Goal: Task Accomplishment & Management: Complete application form

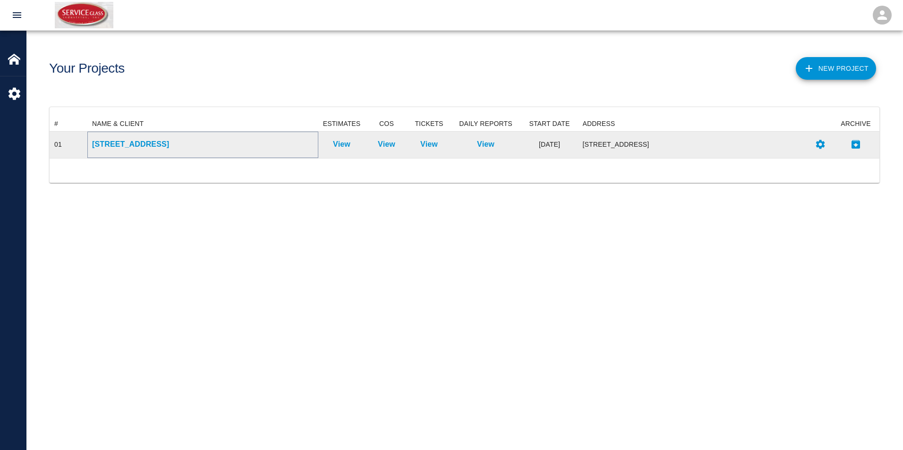
click at [161, 144] on p "[STREET_ADDRESS]" at bounding box center [202, 144] width 221 height 11
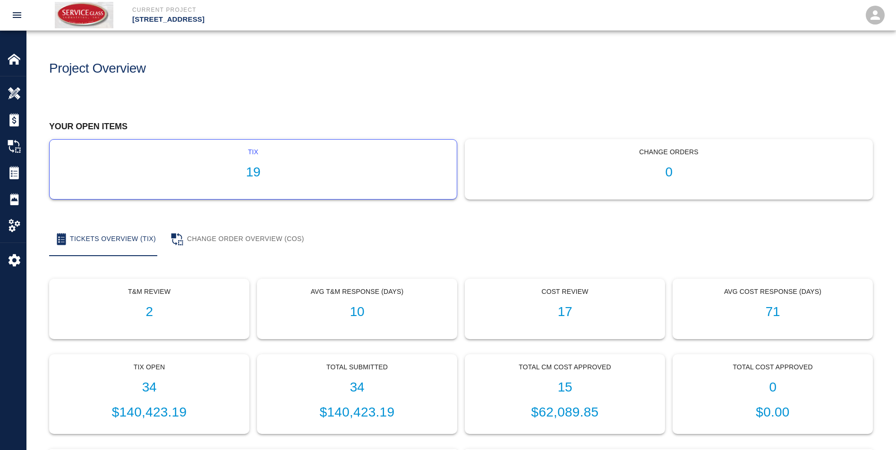
click at [176, 167] on h1 "19" at bounding box center [253, 173] width 392 height 16
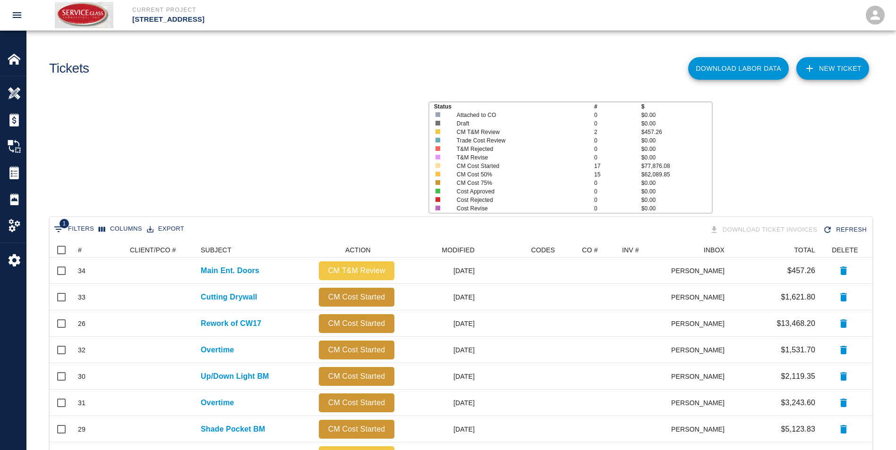
scroll to position [510, 815]
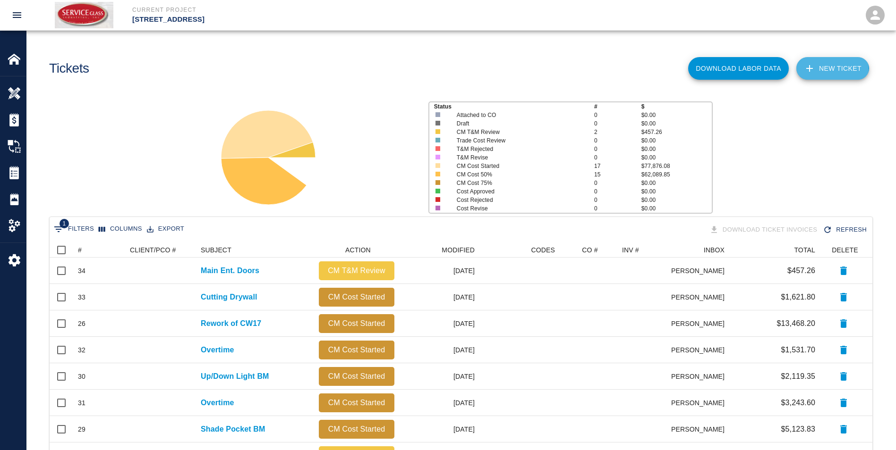
click at [825, 70] on link "NEW TICKET" at bounding box center [832, 68] width 73 height 23
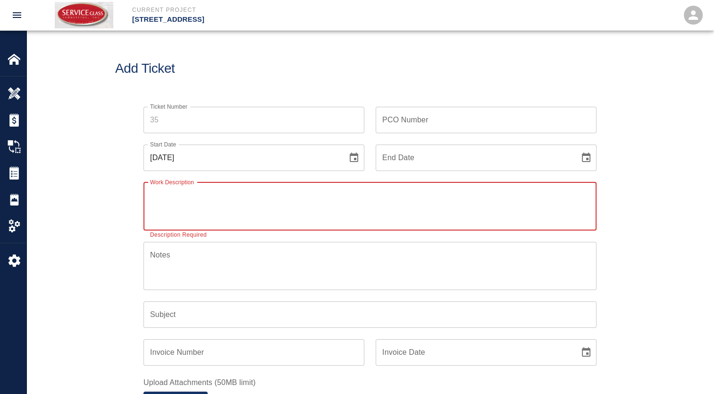
click at [451, 124] on input "PCO Number" at bounding box center [486, 120] width 221 height 26
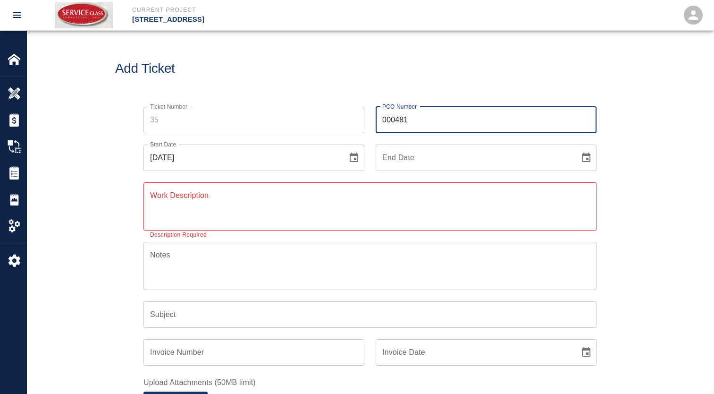
type input "000481"
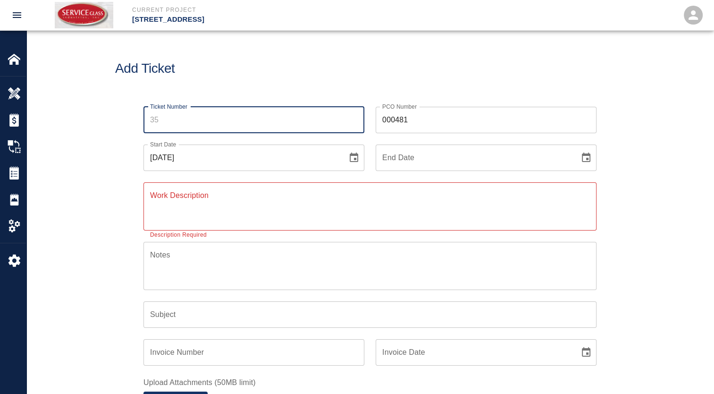
click at [192, 122] on input "Ticket Number" at bounding box center [254, 120] width 221 height 26
click at [307, 76] on h1 "Add Ticket" at bounding box center [370, 69] width 510 height 16
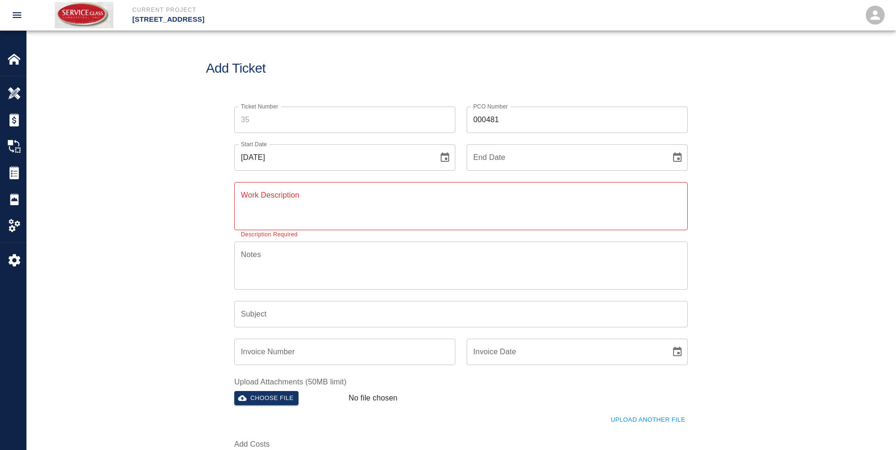
click at [445, 159] on icon "Choose date, selected date is Sep 3, 2025" at bounding box center [444, 156] width 8 height 9
click at [372, 185] on icon "Previous month" at bounding box center [369, 185] width 11 height 11
click at [335, 259] on button "13" at bounding box center [332, 260] width 17 height 17
click at [446, 149] on button "Choose date, selected date is Aug 13, 2025" at bounding box center [444, 157] width 19 height 19
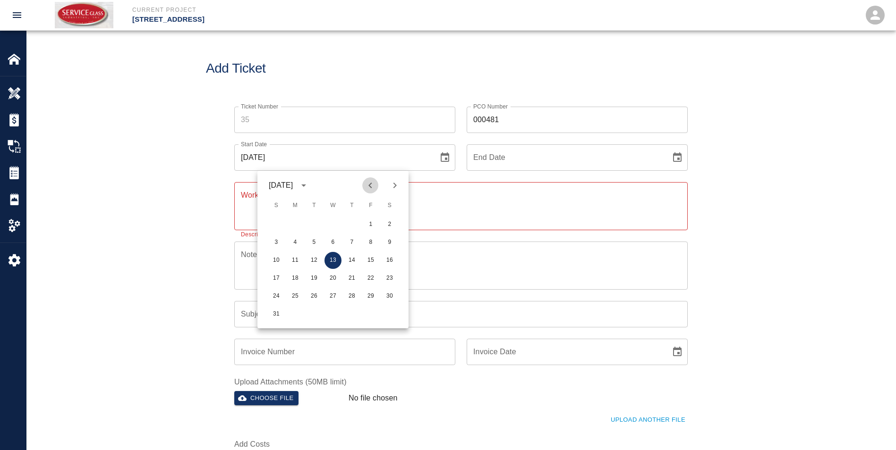
click at [370, 181] on icon "Previous month" at bounding box center [369, 185] width 11 height 11
click at [330, 297] on button "30" at bounding box center [332, 296] width 17 height 17
type input "[DATE]"
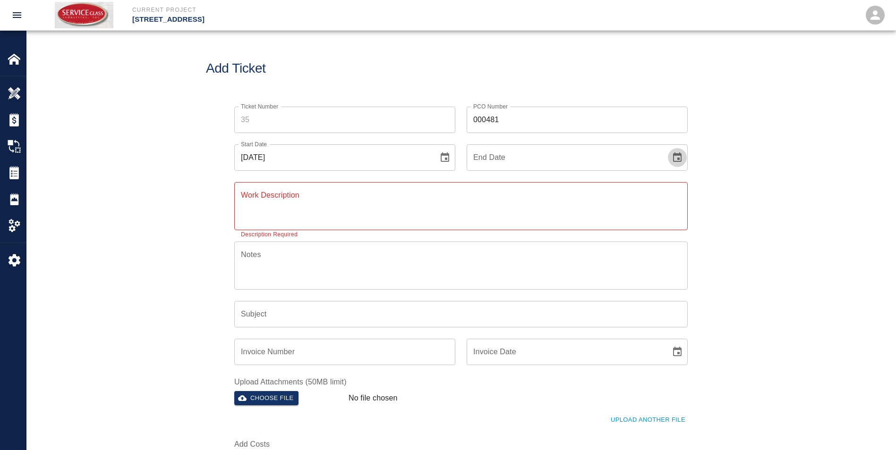
click at [678, 158] on icon "Choose date" at bounding box center [677, 156] width 8 height 9
click at [598, 187] on icon "Previous month" at bounding box center [602, 185] width 11 height 11
click at [529, 297] on button "25" at bounding box center [527, 296] width 17 height 17
type input "[DATE]"
click at [333, 202] on textarea "Work Description" at bounding box center [461, 206] width 440 height 33
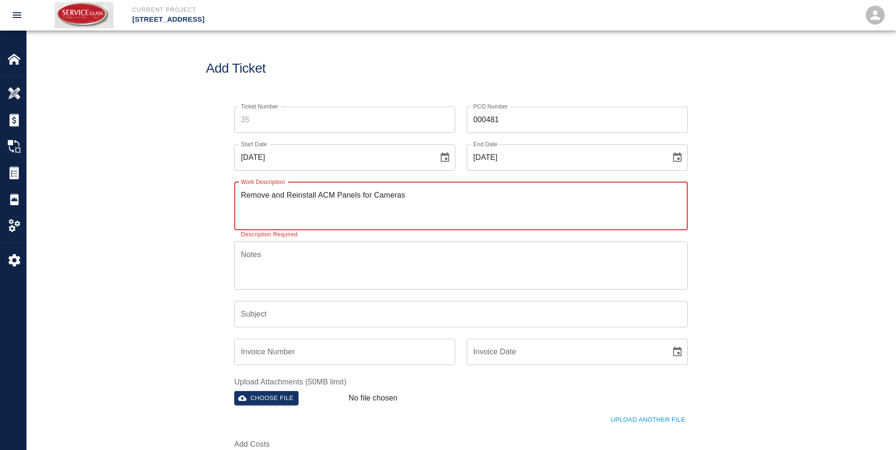
type textarea "Remove and Reinstall ACM Panels for Cameras"
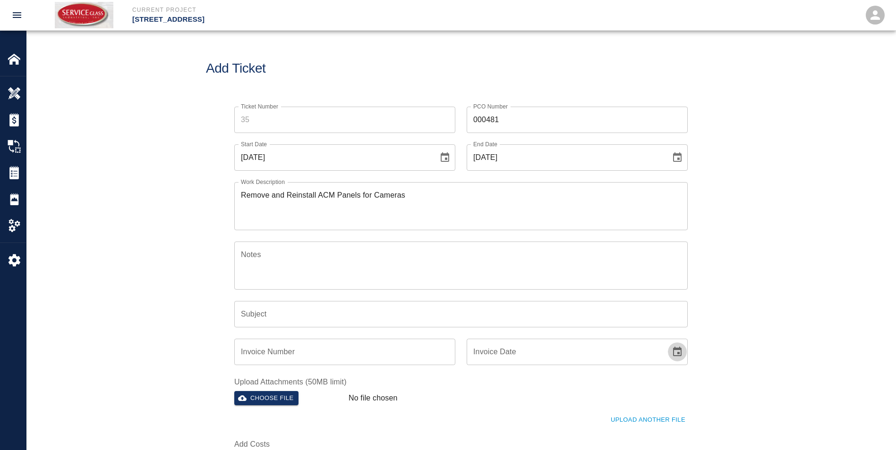
click at [677, 354] on icon "Choose date" at bounding box center [676, 351] width 11 height 11
click at [564, 232] on button "3" at bounding box center [565, 235] width 17 height 17
type input "[DATE]"
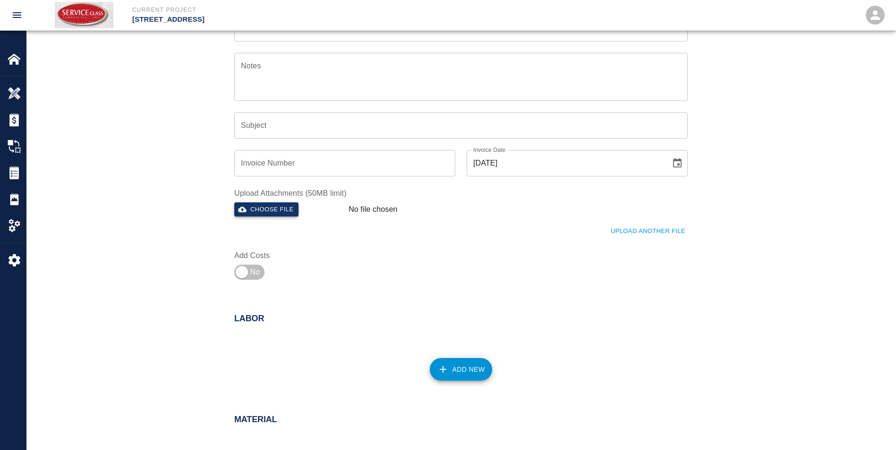
click at [283, 210] on button "Choose file" at bounding box center [266, 210] width 64 height 15
click at [454, 371] on button "Add New" at bounding box center [461, 370] width 63 height 23
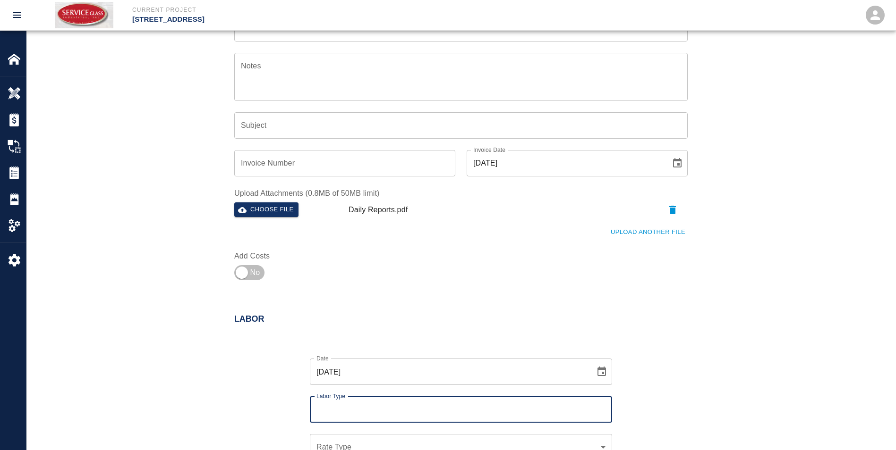
scroll to position [378, 0]
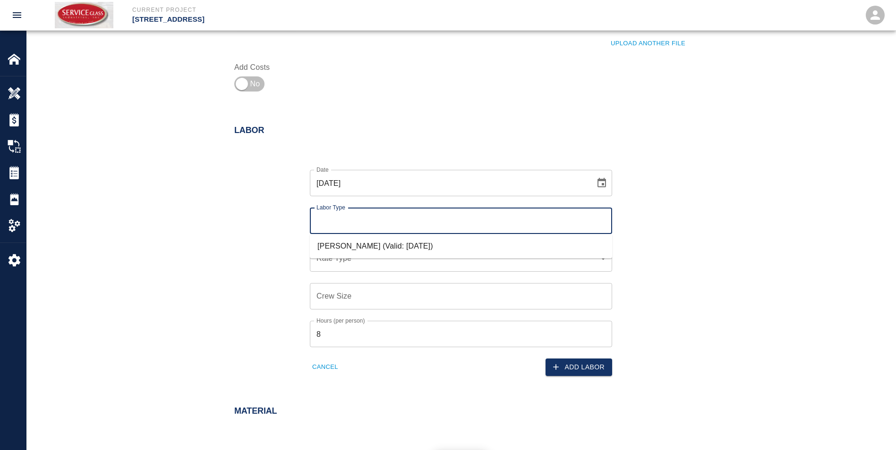
click at [501, 227] on input "Labor Type" at bounding box center [461, 221] width 294 height 18
drag, startPoint x: 423, startPoint y: 245, endPoint x: 414, endPoint y: 245, distance: 9.0
click at [423, 245] on li "[PERSON_NAME] (Valid: [DATE])" at bounding box center [461, 246] width 302 height 17
type input "[PERSON_NAME]"
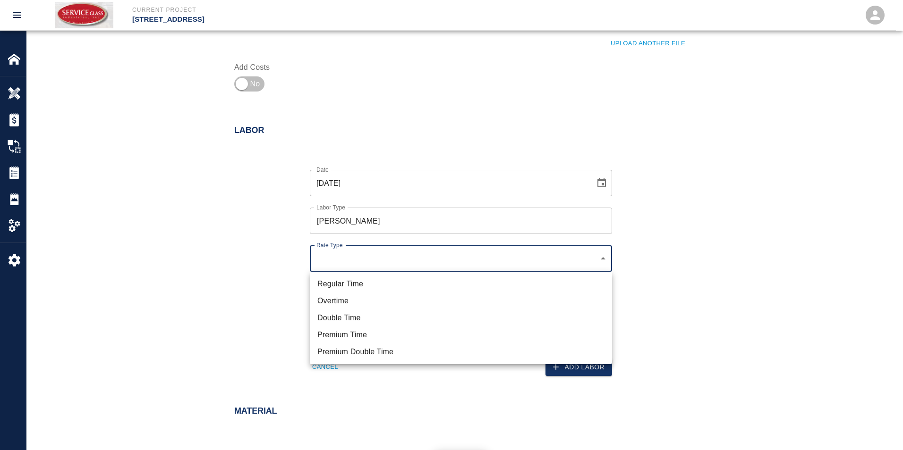
click at [359, 287] on li "Regular Time" at bounding box center [461, 284] width 302 height 17
type input "rate_rt"
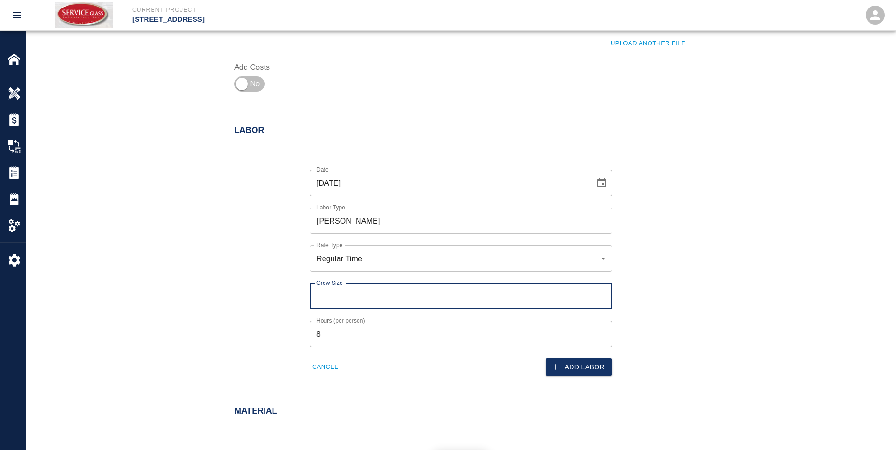
click at [402, 298] on input "Crew Size" at bounding box center [461, 296] width 302 height 26
type input "3"
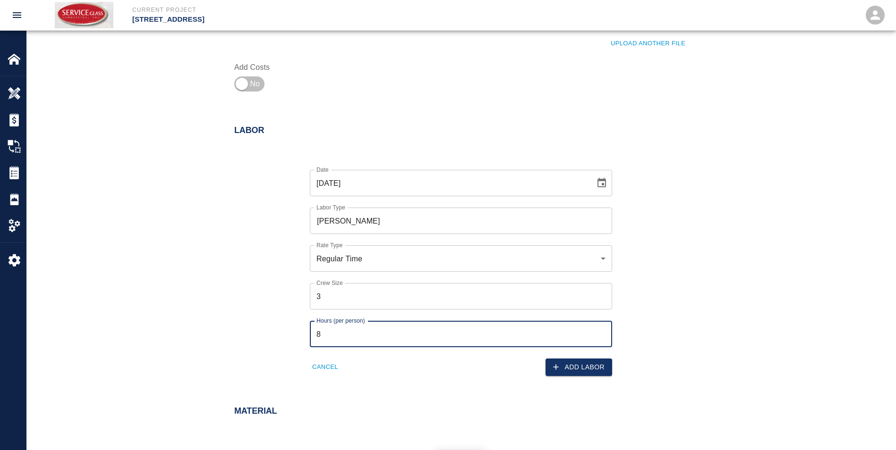
click at [416, 325] on input "8" at bounding box center [461, 334] width 302 height 26
type input "6"
click at [572, 365] on button "Add Labor" at bounding box center [578, 367] width 67 height 17
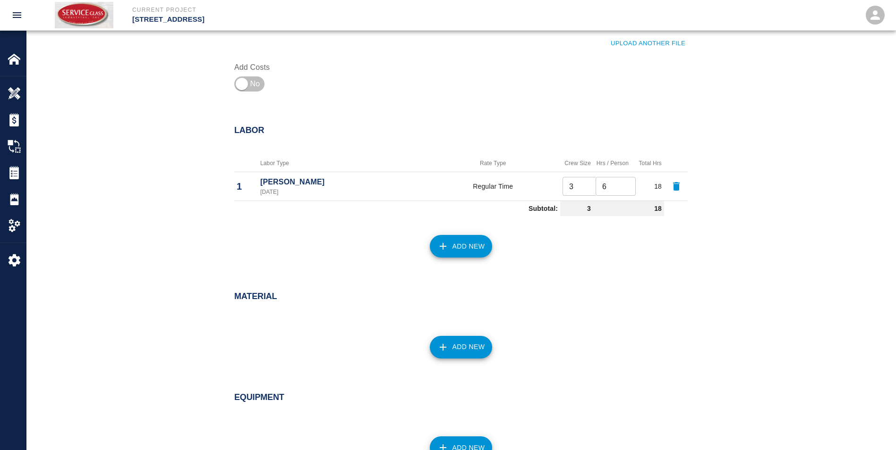
click at [465, 247] on button "Add New" at bounding box center [461, 246] width 63 height 23
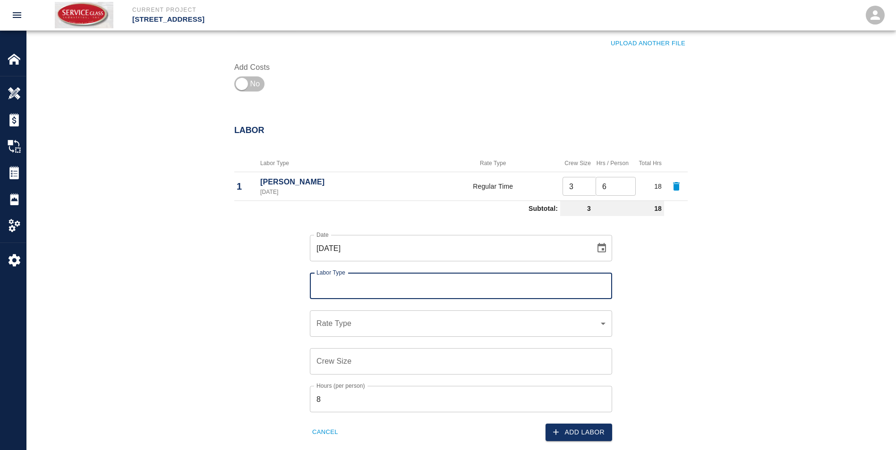
click at [595, 239] on div "[DATE] Date" at bounding box center [461, 248] width 302 height 26
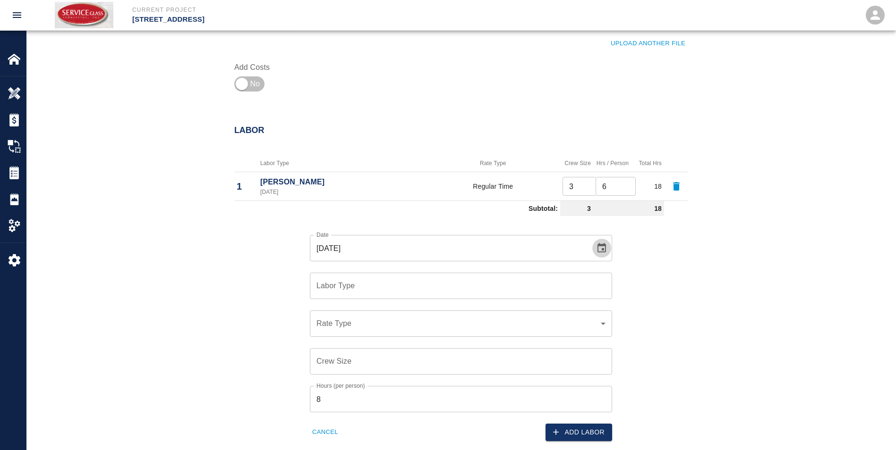
click at [600, 253] on icon "Choose date, selected date is Jul 30, 2025" at bounding box center [601, 248] width 11 height 11
click at [507, 278] on icon "Next month" at bounding box center [510, 275] width 11 height 11
click at [488, 332] on button "8" at bounding box center [486, 333] width 17 height 17
type input "[DATE]"
click at [563, 287] on input "Labor Type" at bounding box center [461, 286] width 294 height 18
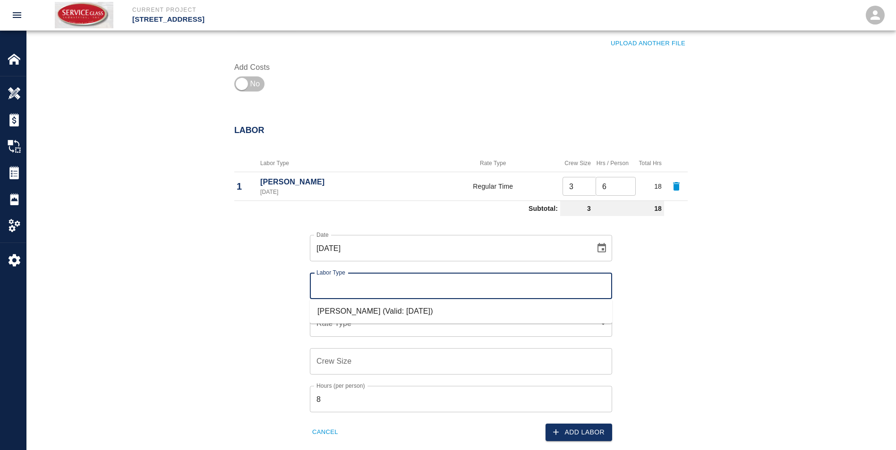
click at [444, 312] on li "[PERSON_NAME] (Valid: [DATE])" at bounding box center [461, 311] width 302 height 17
type input "[PERSON_NAME]"
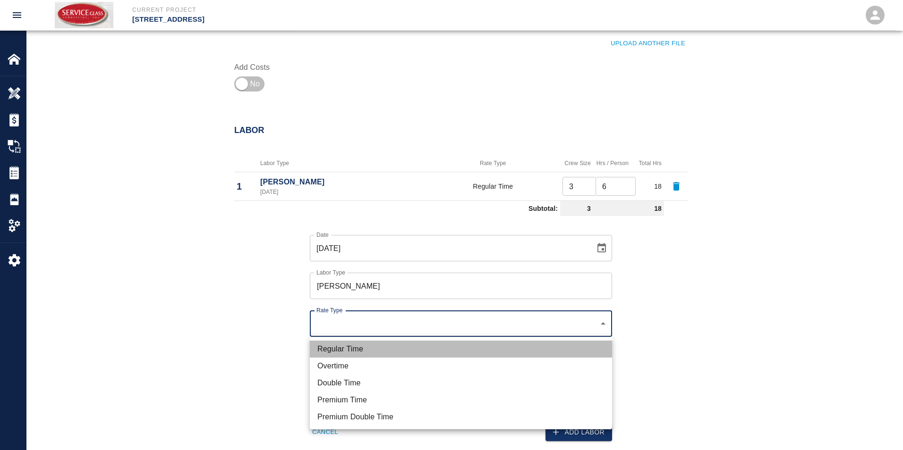
click at [370, 347] on li "Regular Time" at bounding box center [461, 349] width 302 height 17
type input "rate_rt"
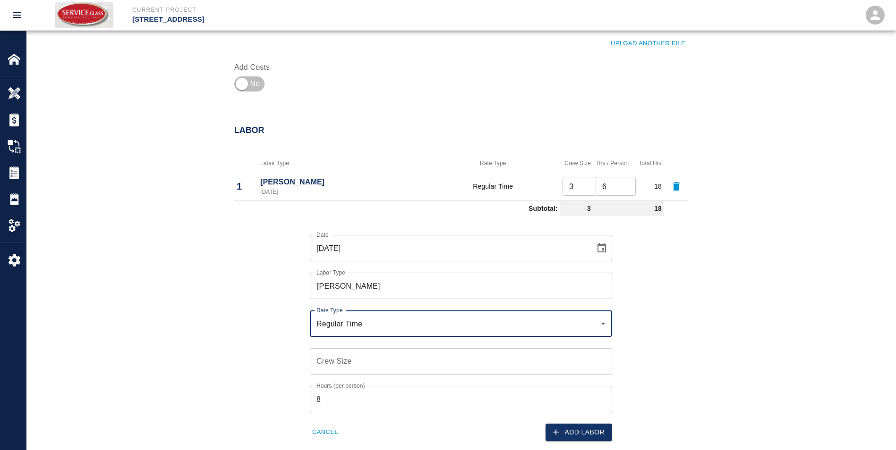
click at [372, 361] on input "Crew Size" at bounding box center [461, 361] width 302 height 26
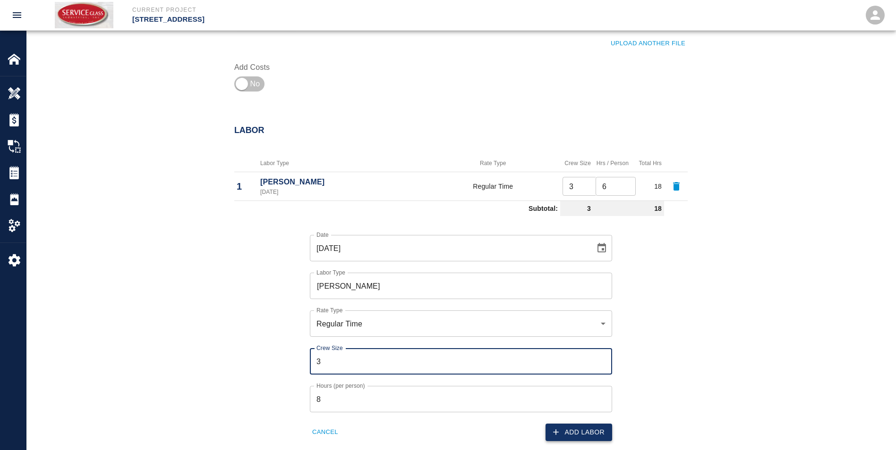
type input "3"
click at [560, 429] on icon "button" at bounding box center [555, 432] width 9 height 9
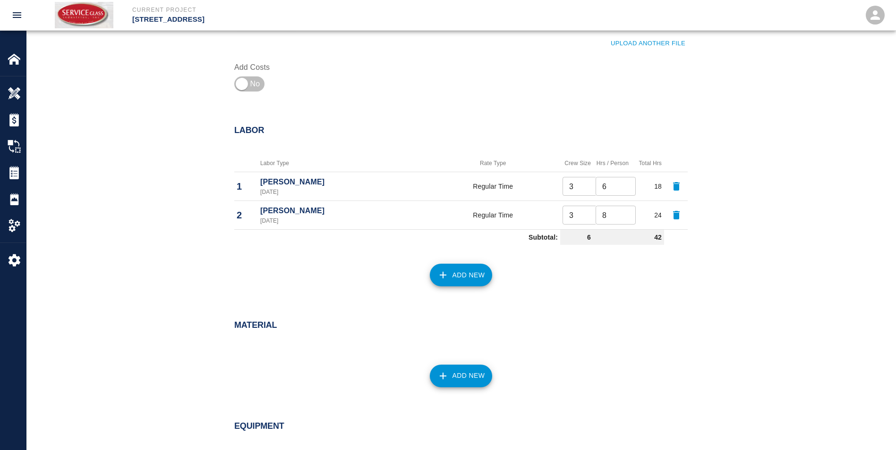
click at [453, 271] on button "Add New" at bounding box center [461, 275] width 63 height 23
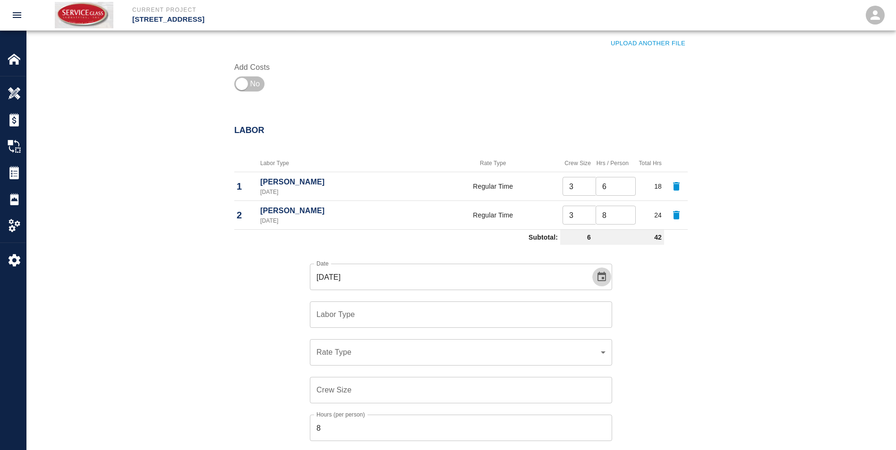
click at [600, 278] on icon "Choose date, selected date is Jul 30, 2025" at bounding box center [601, 276] width 11 height 11
click at [510, 304] on icon "Next month" at bounding box center [510, 304] width 11 height 11
click at [431, 382] on button "12" at bounding box center [430, 380] width 17 height 17
type input "[DATE]"
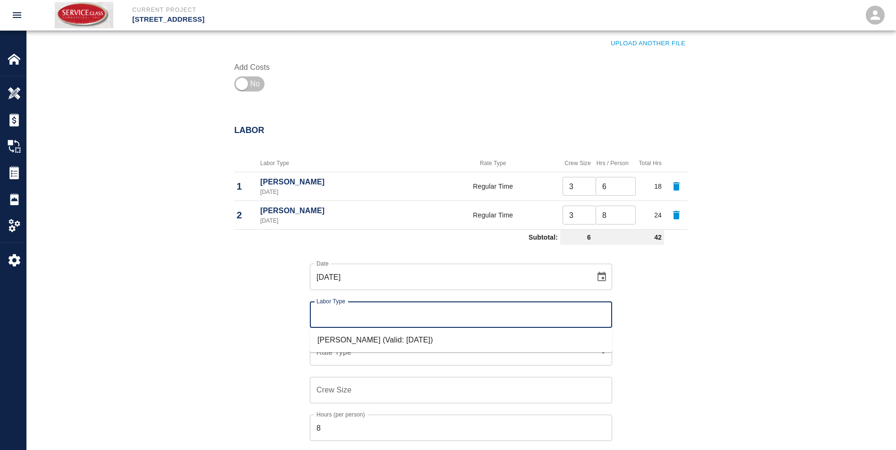
click at [510, 314] on input "Labor Type" at bounding box center [461, 315] width 294 height 18
click at [438, 342] on li "[PERSON_NAME] (Valid: [DATE])" at bounding box center [461, 340] width 302 height 17
type input "[PERSON_NAME]"
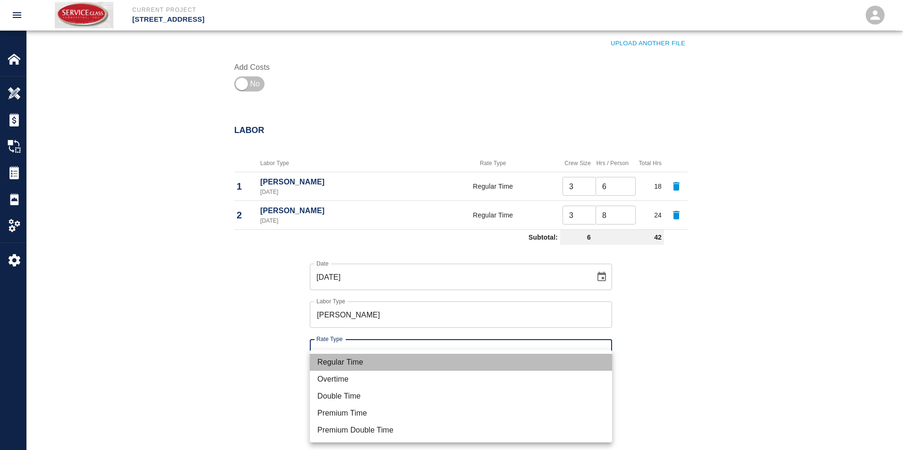
click at [379, 357] on li "Regular Time" at bounding box center [461, 362] width 302 height 17
type input "rate_rt"
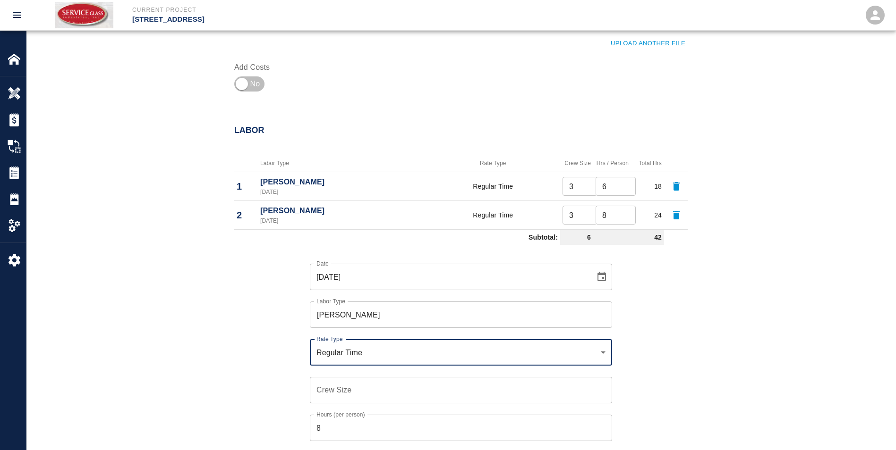
click at [363, 392] on input "Crew Size" at bounding box center [461, 390] width 302 height 26
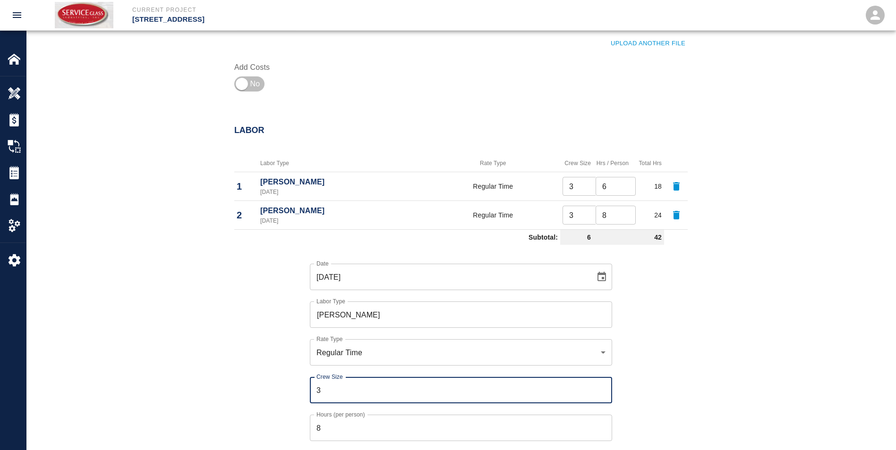
type input "3"
click at [351, 429] on input "8" at bounding box center [461, 428] width 302 height 26
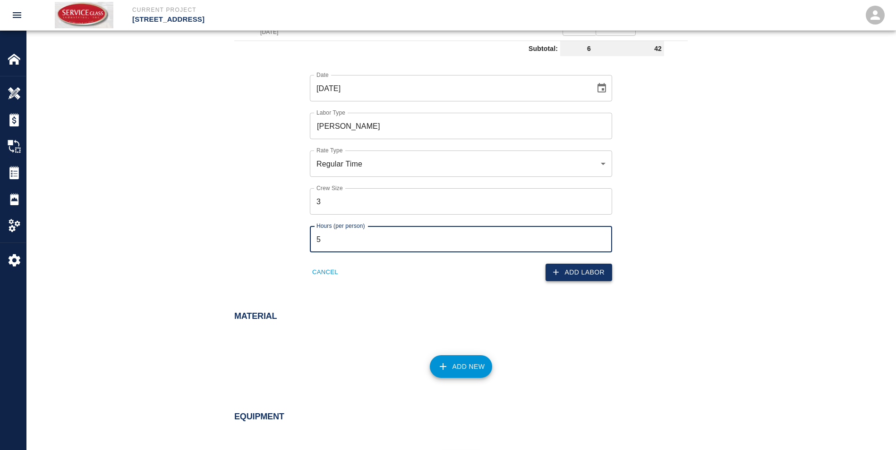
type input "5"
click at [585, 272] on button "Add Labor" at bounding box center [578, 272] width 67 height 17
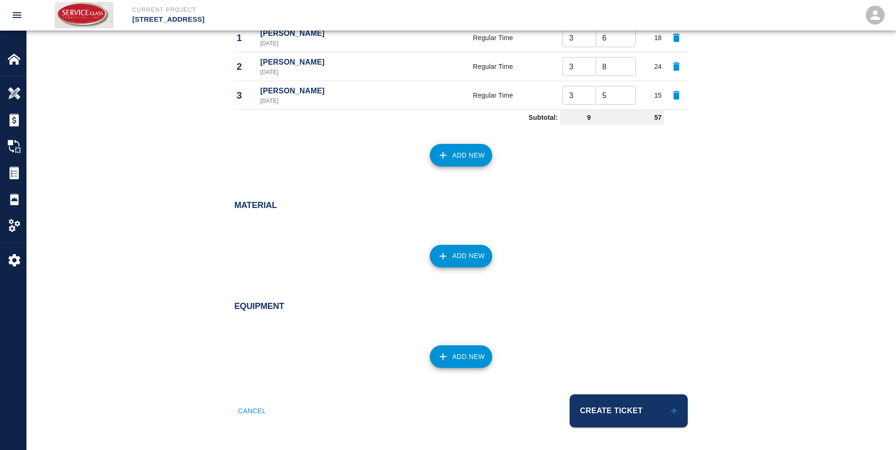
scroll to position [526, 0]
click at [474, 150] on button "Add New" at bounding box center [461, 155] width 63 height 23
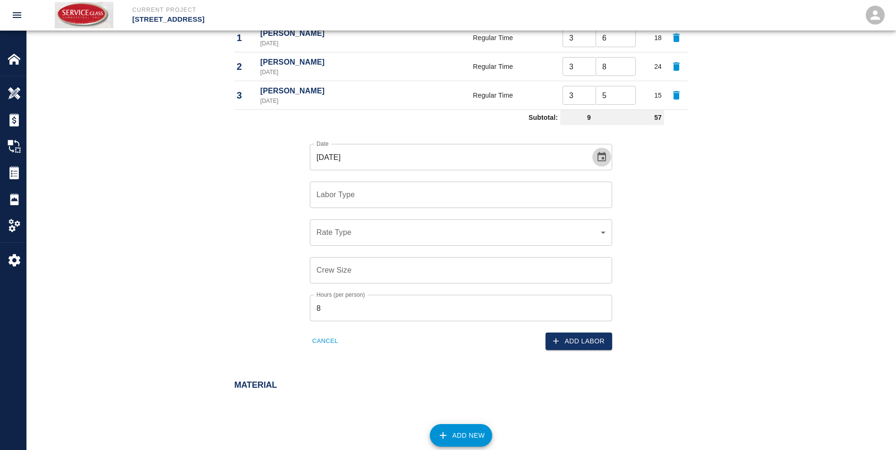
click at [598, 153] on icon "Choose date, selected date is Jul 30, 2025" at bounding box center [601, 156] width 8 height 9
click at [515, 184] on icon "Next month" at bounding box center [510, 184] width 11 height 11
click at [448, 254] on button "13" at bounding box center [448, 260] width 17 height 17
type input "[DATE]"
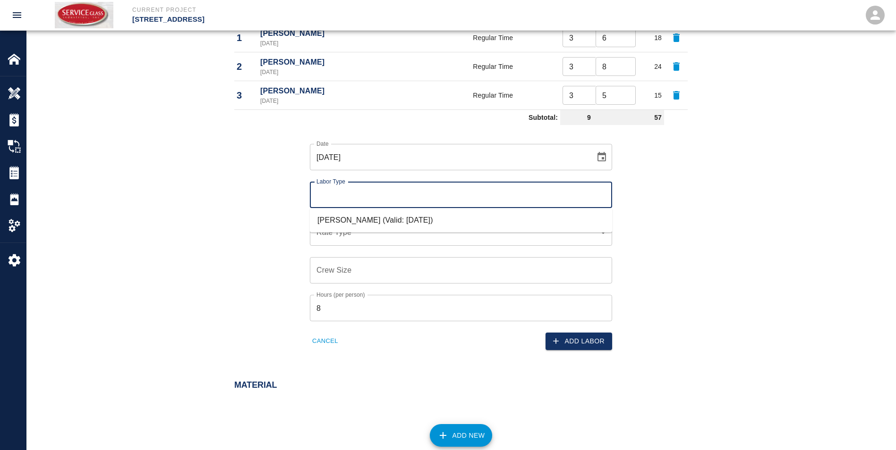
click at [514, 203] on input "Labor Type" at bounding box center [461, 195] width 294 height 18
click at [439, 224] on li "[PERSON_NAME] (Valid: [DATE])" at bounding box center [461, 220] width 302 height 17
type input "[PERSON_NAME]"
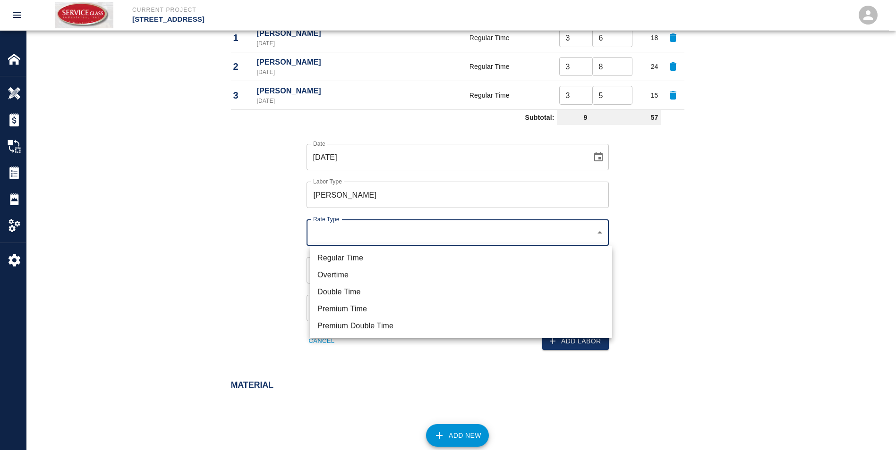
click at [381, 253] on li "Regular Time" at bounding box center [461, 258] width 302 height 17
type input "rate_rt"
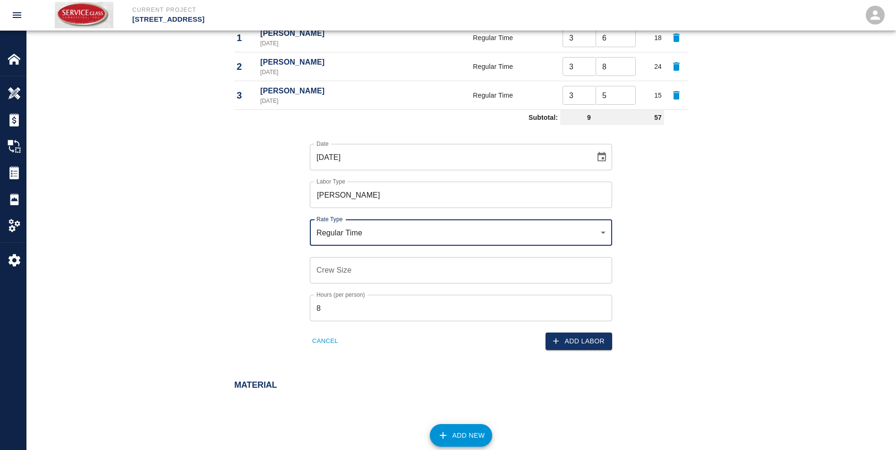
click at [381, 253] on li "Regular Time" at bounding box center [460, 252] width 227 height 9
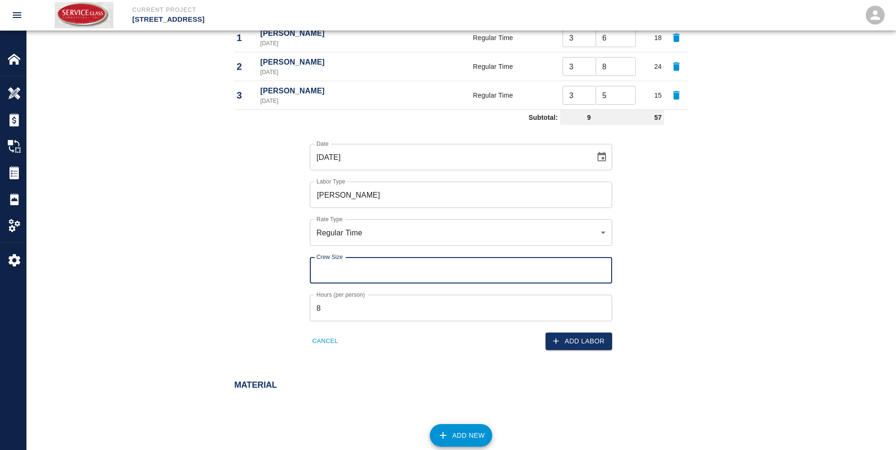
click at [370, 268] on input "Crew Size" at bounding box center [461, 270] width 302 height 26
type input "3"
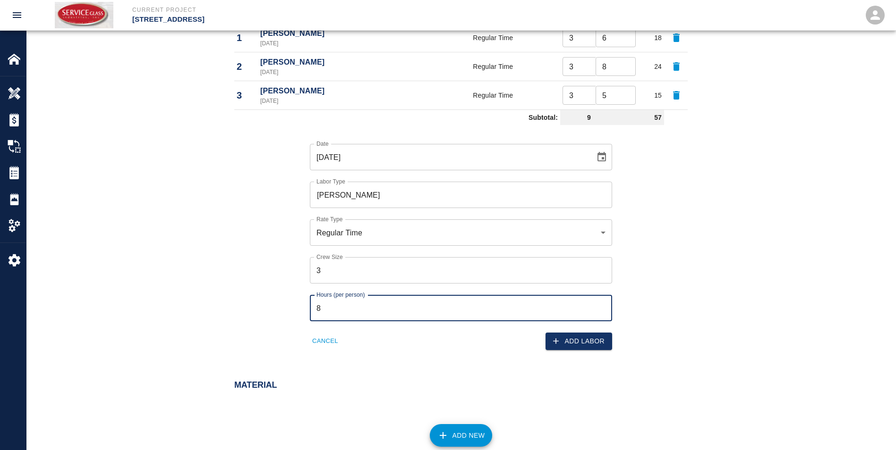
drag, startPoint x: 320, startPoint y: 302, endPoint x: 314, endPoint y: 302, distance: 5.7
click at [314, 302] on input "8" at bounding box center [461, 308] width 302 height 26
type input "3"
click at [574, 342] on button "Add Labor" at bounding box center [578, 341] width 67 height 17
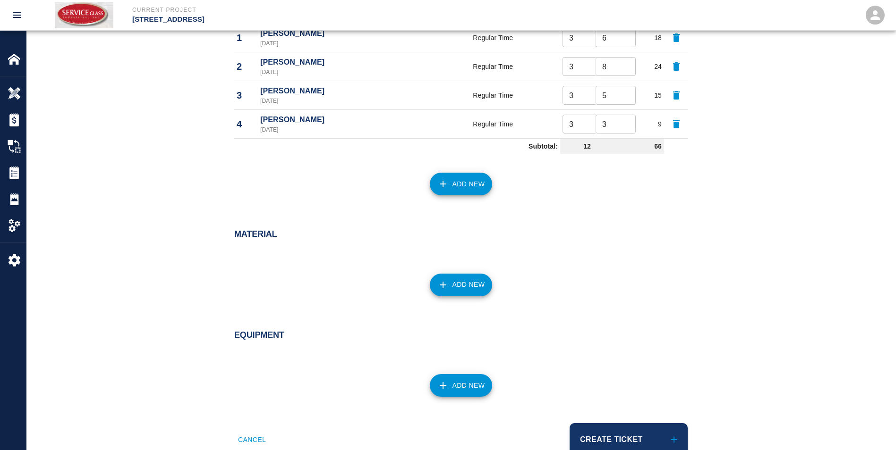
click at [434, 166] on div "Add New" at bounding box center [455, 179] width 465 height 42
click at [461, 194] on button "Add New" at bounding box center [461, 184] width 63 height 23
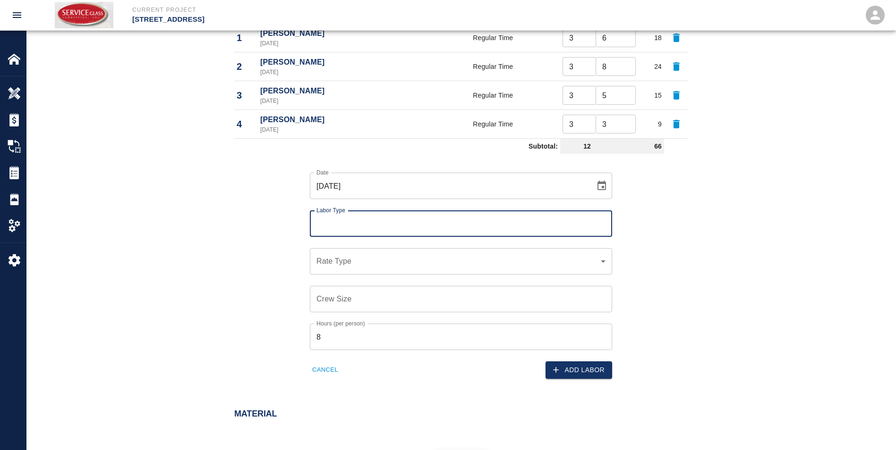
click at [449, 182] on input "[DATE]" at bounding box center [449, 186] width 279 height 26
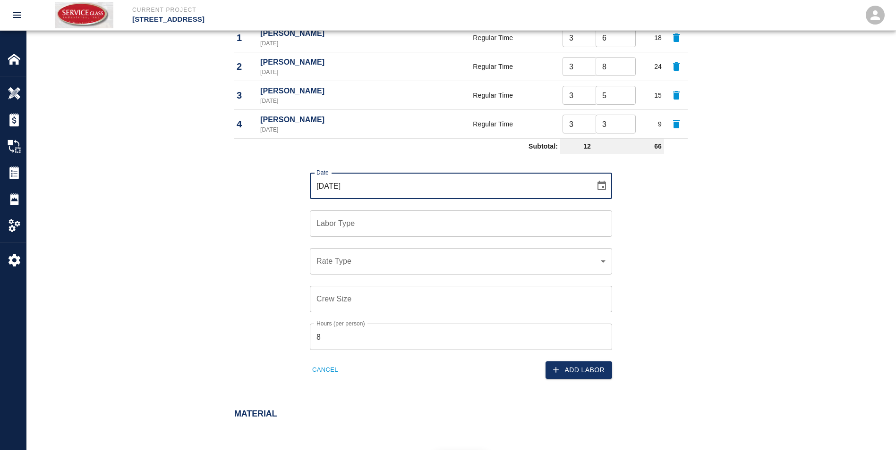
click at [596, 186] on icon "Choose date, selected date is Jul 30, 2025" at bounding box center [601, 185] width 11 height 11
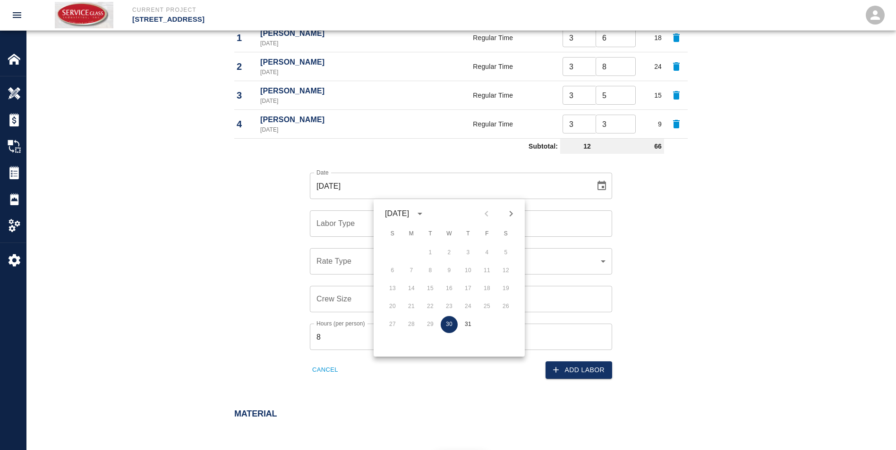
click at [503, 214] on button "Next month" at bounding box center [511, 214] width 16 height 16
click at [463, 285] on button "14" at bounding box center [467, 288] width 17 height 17
type input "[DATE]"
click at [425, 214] on div "Labor Type" at bounding box center [461, 224] width 302 height 26
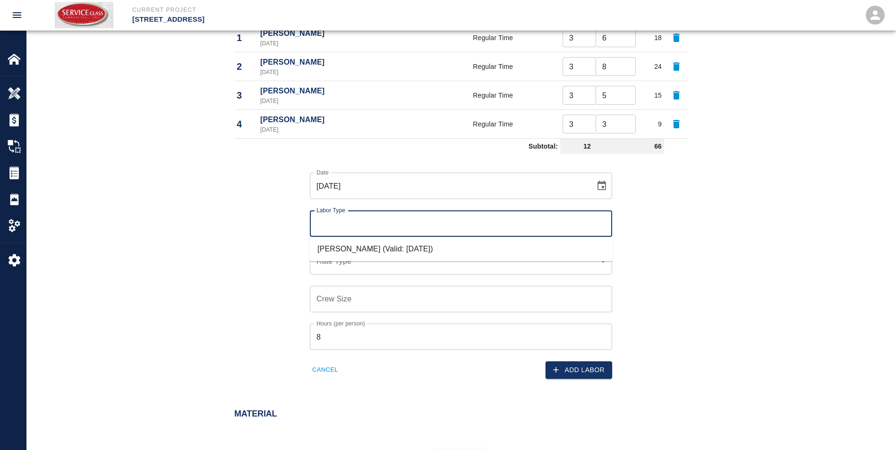
click at [360, 226] on input "Labor Type" at bounding box center [461, 224] width 294 height 18
click at [348, 249] on li "[PERSON_NAME] (Valid: [DATE])" at bounding box center [461, 249] width 302 height 17
type input "[PERSON_NAME]"
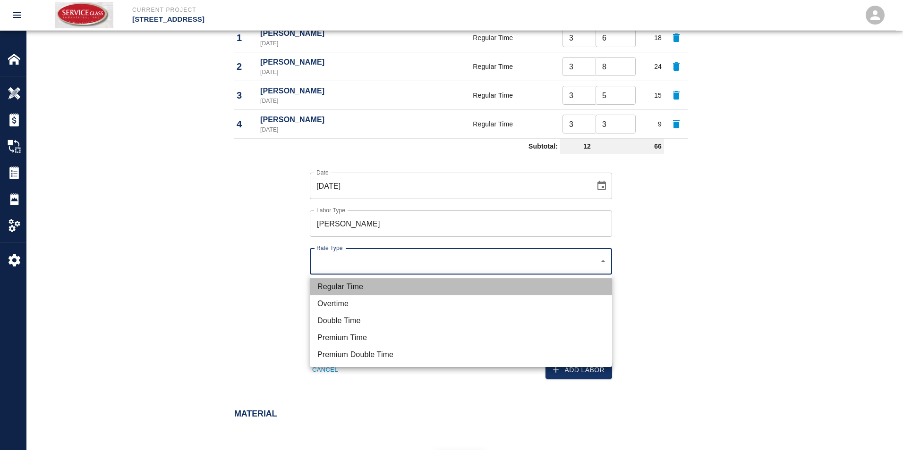
click at [351, 287] on li "Regular Time" at bounding box center [461, 287] width 302 height 17
type input "rate_rt"
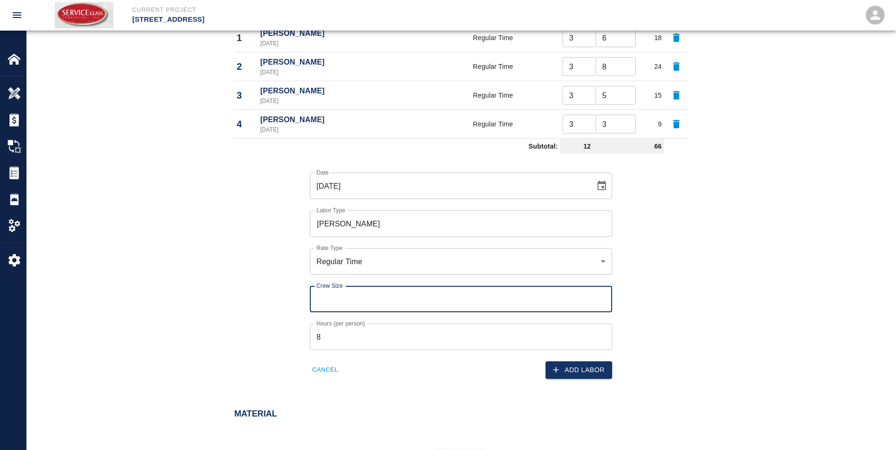
click at [350, 300] on input "Crew Size" at bounding box center [461, 299] width 302 height 26
type input "3"
click at [338, 342] on input "8" at bounding box center [461, 337] width 302 height 26
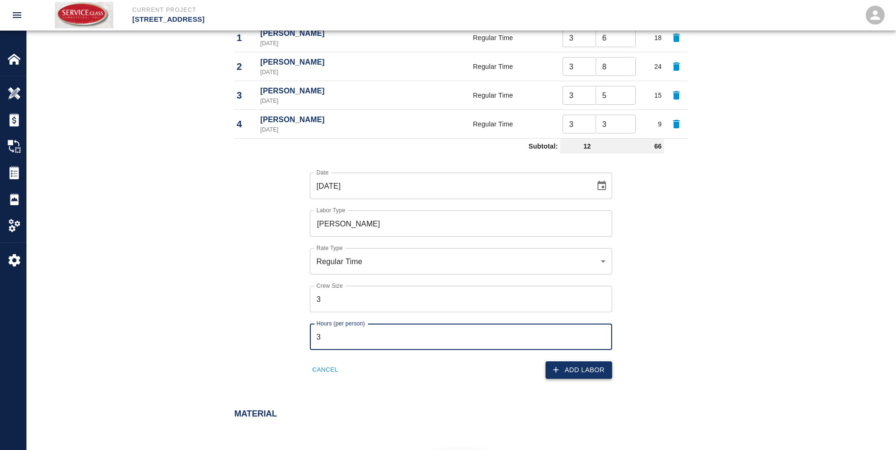
type input "3"
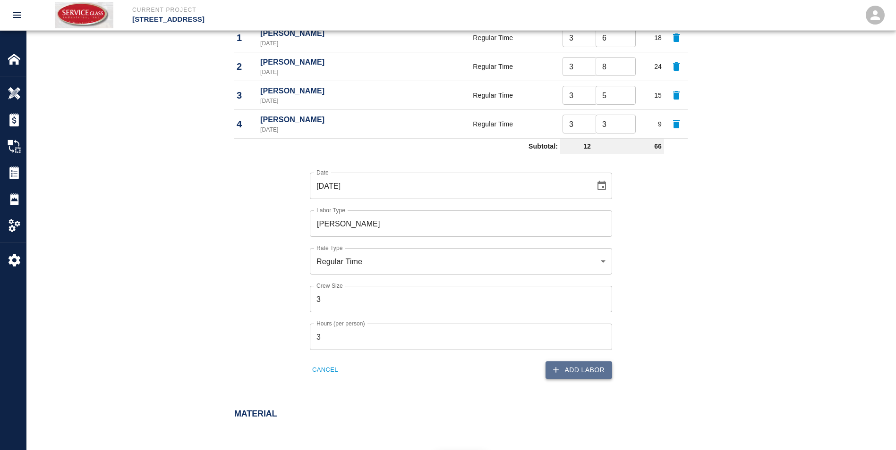
click at [588, 368] on button "Add Labor" at bounding box center [578, 370] width 67 height 17
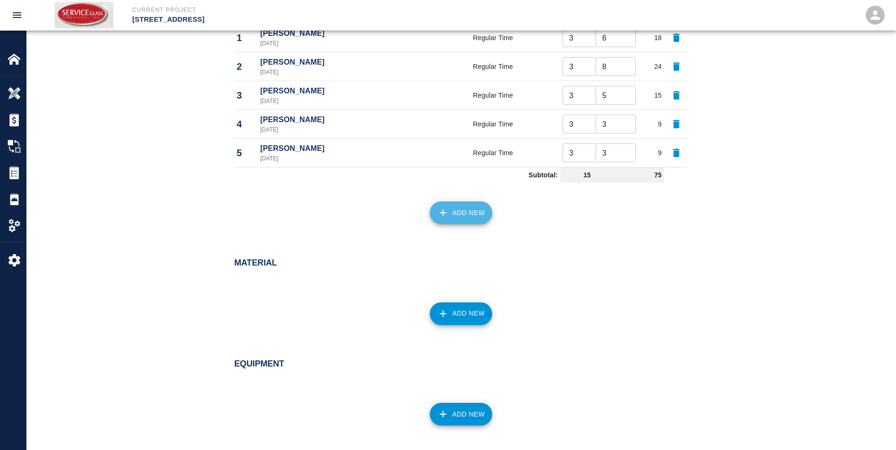
click at [469, 214] on button "Add New" at bounding box center [461, 213] width 63 height 23
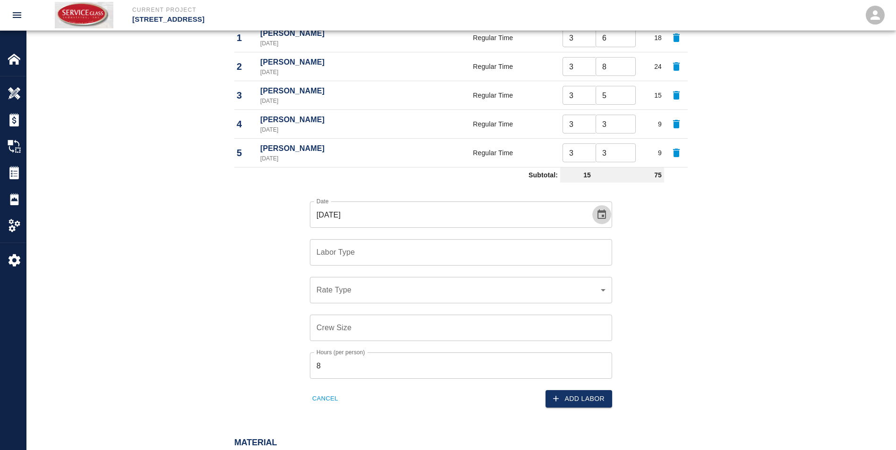
click at [601, 216] on icon "Choose date, selected date is Jul 30, 2025" at bounding box center [601, 214] width 8 height 9
click at [511, 241] on icon "Next month" at bounding box center [510, 242] width 11 height 11
click at [447, 332] on button "20" at bounding box center [448, 335] width 17 height 17
type input "[DATE]"
click at [417, 256] on input "Labor Type" at bounding box center [461, 253] width 294 height 18
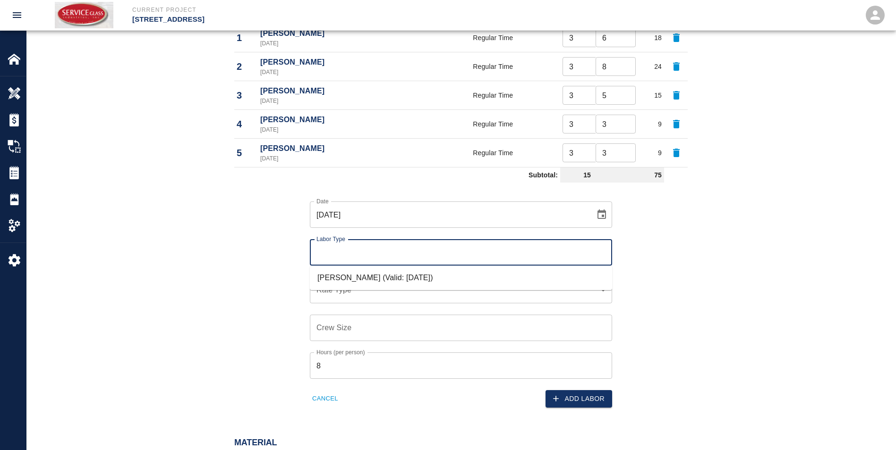
click at [389, 281] on li "[PERSON_NAME] (Valid: [DATE])" at bounding box center [461, 278] width 302 height 17
type input "[PERSON_NAME]"
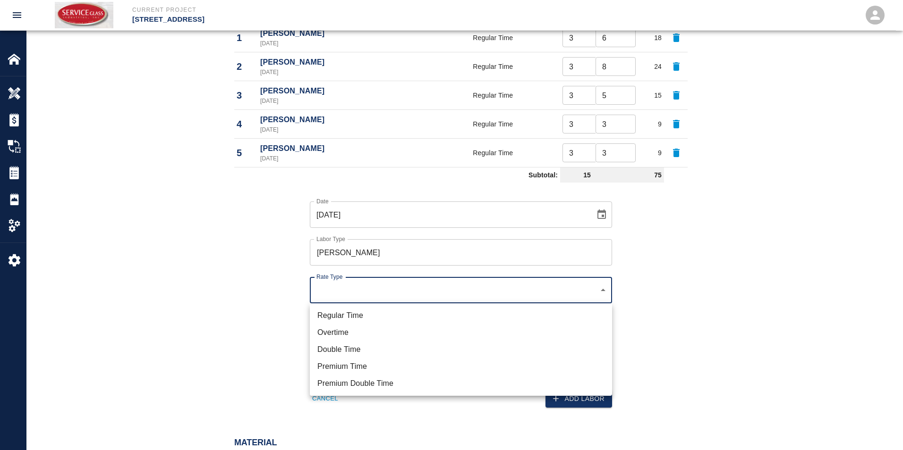
click at [378, 313] on li "Regular Time" at bounding box center [461, 315] width 302 height 17
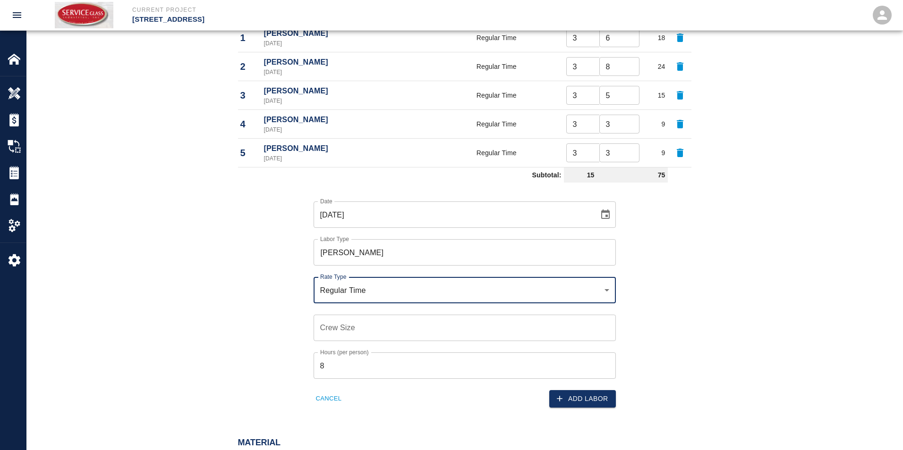
type input "rate_rt"
click at [378, 331] on input "Crew Size" at bounding box center [461, 328] width 302 height 26
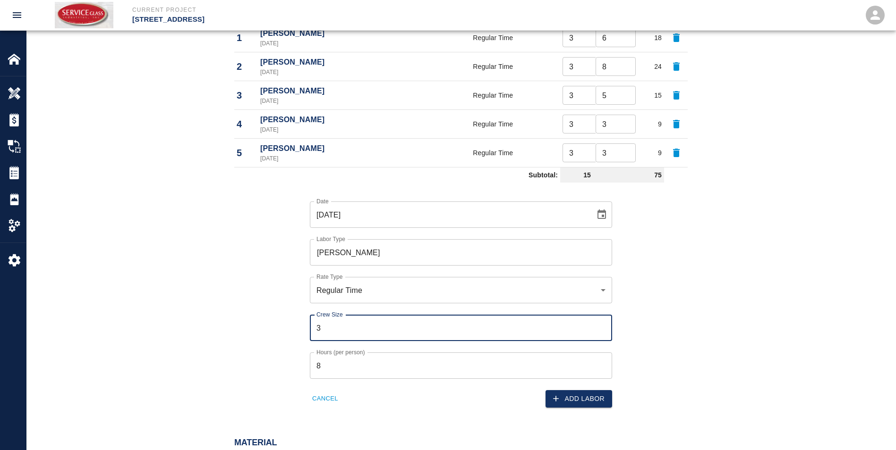
type input "3"
drag, startPoint x: 350, startPoint y: 362, endPoint x: 446, endPoint y: 378, distance: 97.2
click at [355, 365] on input "8" at bounding box center [461, 366] width 302 height 26
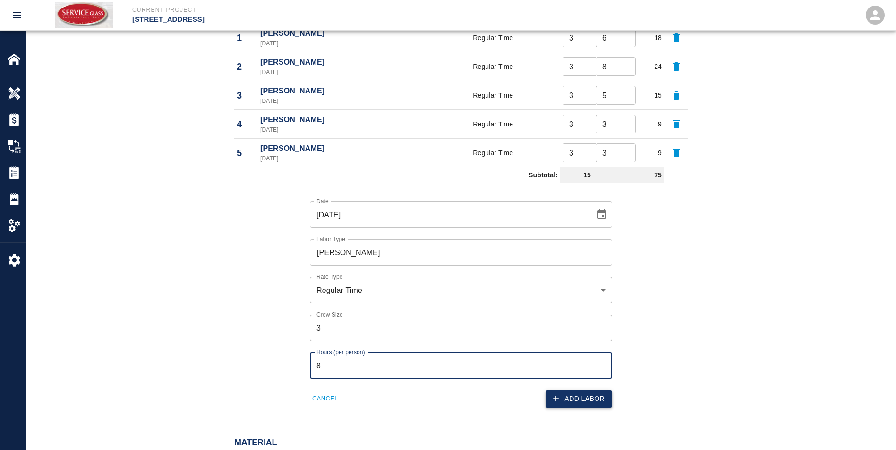
click at [578, 390] on button "Add Labor" at bounding box center [578, 398] width 67 height 17
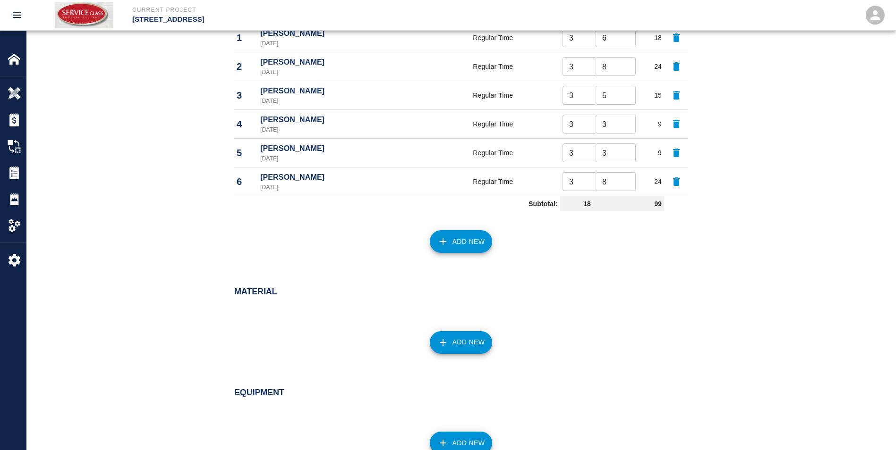
click at [465, 241] on button "Add New" at bounding box center [461, 241] width 63 height 23
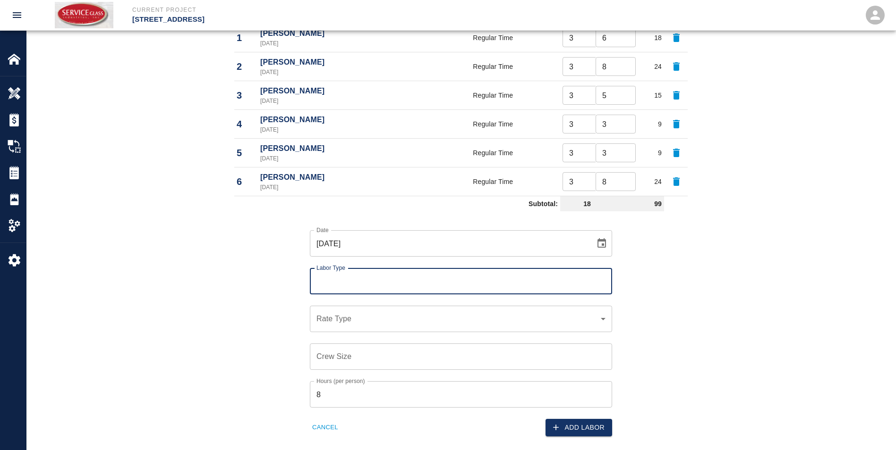
click at [595, 245] on button "Choose date, selected date is Jul 30, 2025" at bounding box center [601, 243] width 19 height 19
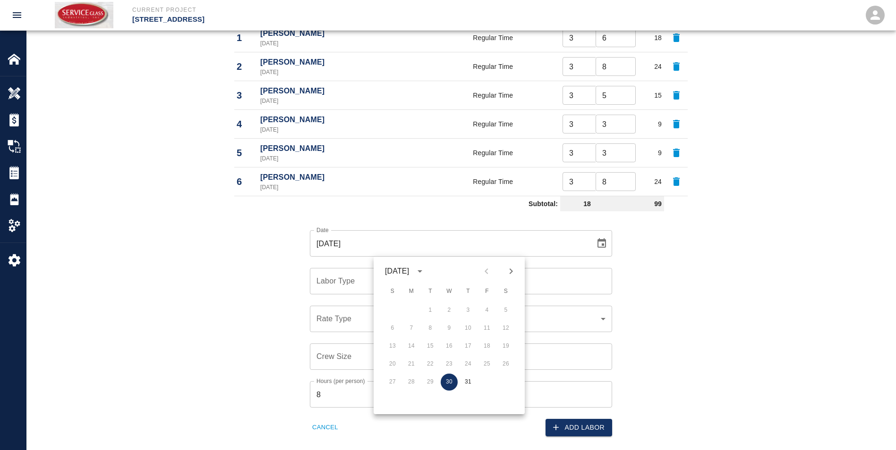
click at [513, 268] on icon "Next month" at bounding box center [510, 271] width 11 height 11
click at [466, 362] on button "21" at bounding box center [467, 364] width 17 height 17
type input "[DATE]"
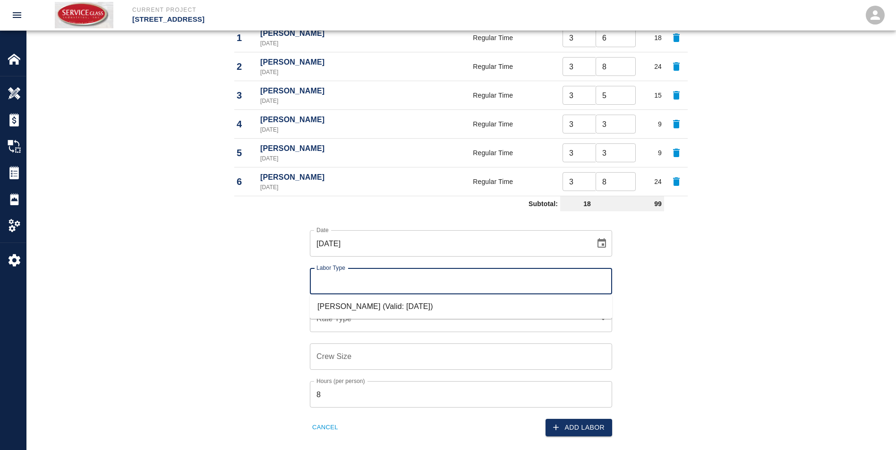
click at [377, 285] on input "Labor Type" at bounding box center [461, 281] width 294 height 18
click at [388, 303] on li "[PERSON_NAME] (Valid: [DATE])" at bounding box center [461, 306] width 302 height 17
type input "[PERSON_NAME]"
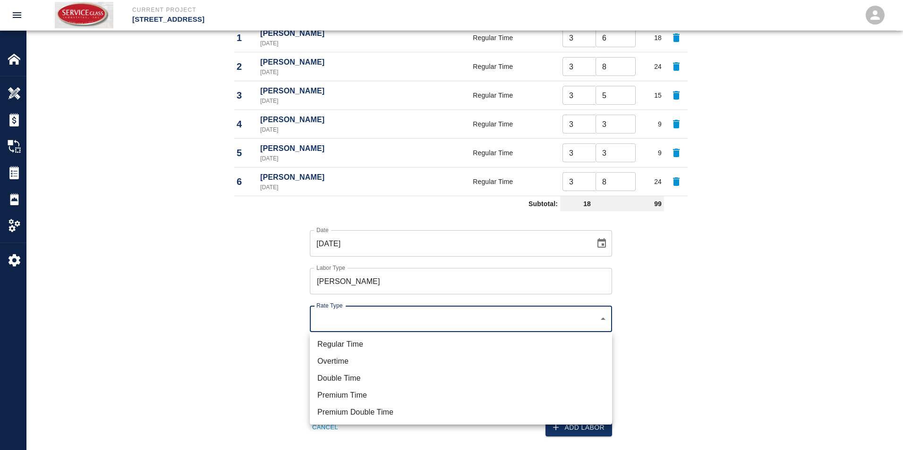
click at [380, 342] on li "Regular Time" at bounding box center [461, 344] width 302 height 17
type input "rate_rt"
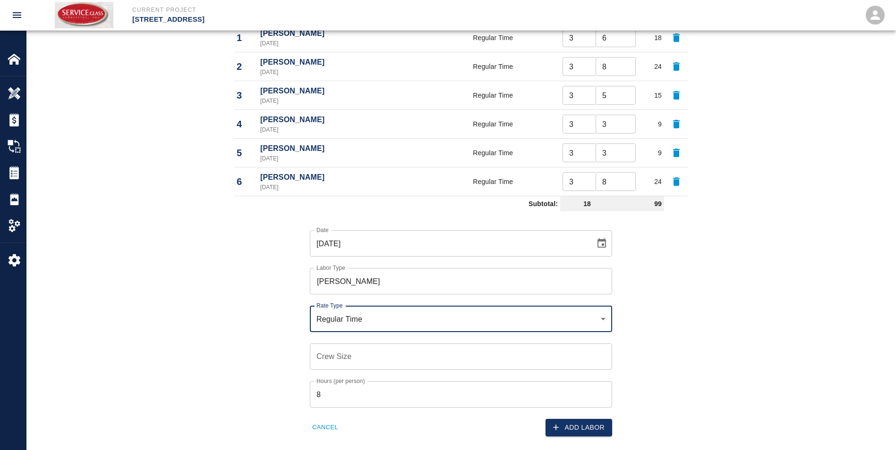
click at [380, 352] on input "Crew Size" at bounding box center [461, 357] width 302 height 26
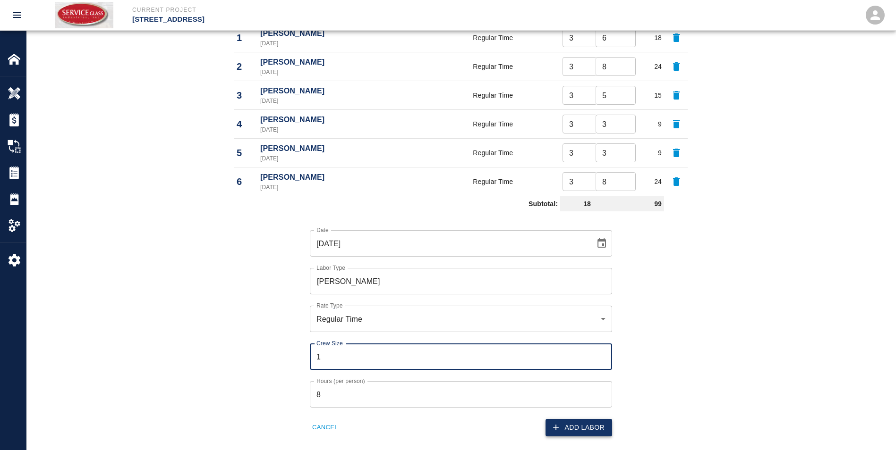
type input "1"
click at [587, 430] on button "Add Labor" at bounding box center [578, 427] width 67 height 17
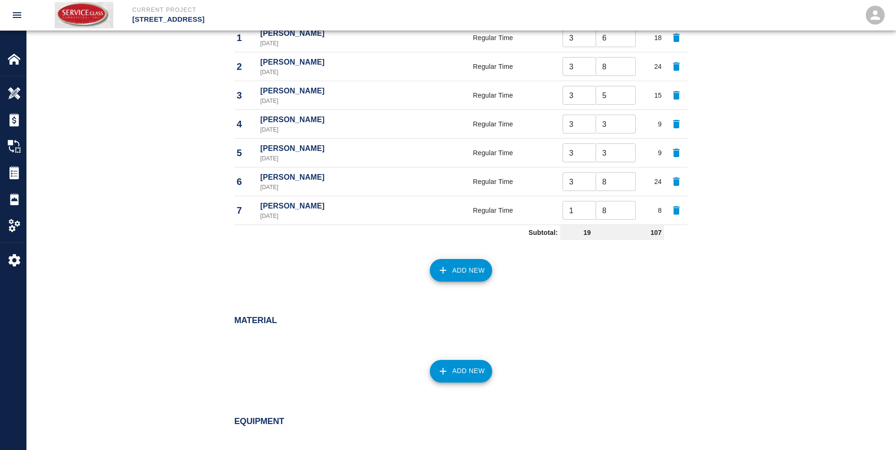
click at [443, 268] on icon "button" at bounding box center [442, 270] width 11 height 11
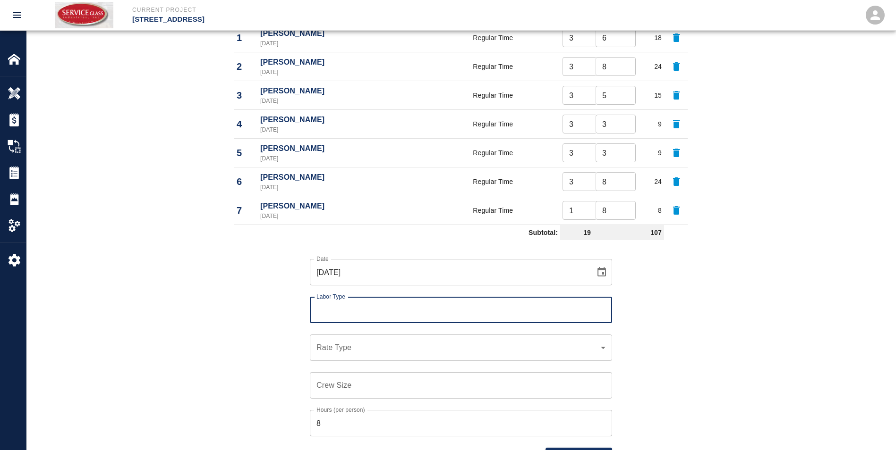
click at [601, 272] on icon "Choose date, selected date is Jul 30, 2025" at bounding box center [601, 272] width 11 height 11
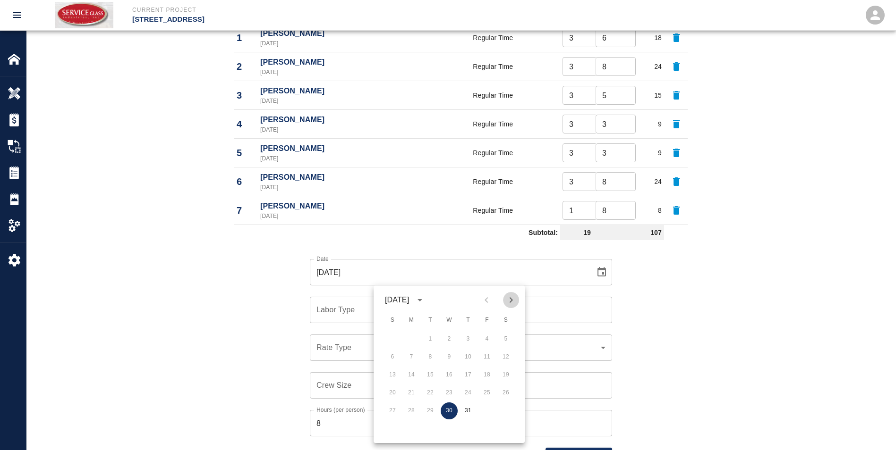
click at [508, 296] on icon "Next month" at bounding box center [510, 300] width 11 height 11
click at [465, 392] on button "21" at bounding box center [467, 393] width 17 height 17
type input "[DATE]"
click at [382, 313] on input "Labor Type" at bounding box center [461, 310] width 294 height 18
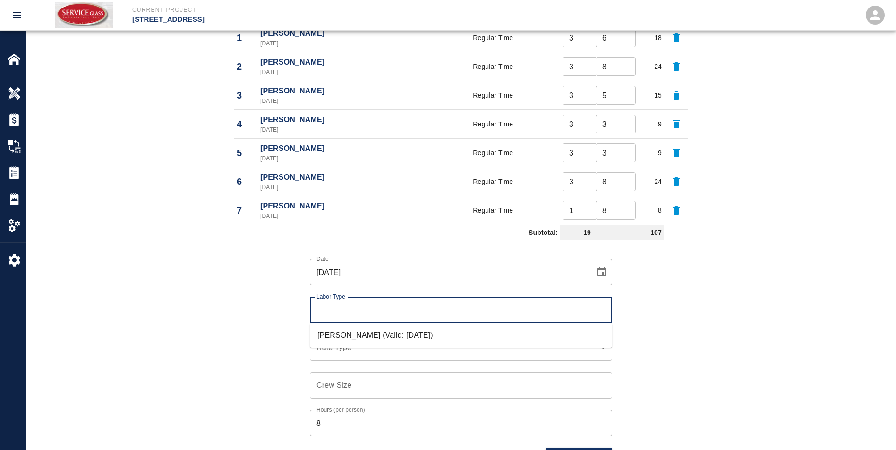
click at [375, 339] on li "[PERSON_NAME] (Valid: [DATE])" at bounding box center [461, 335] width 302 height 17
type input "[PERSON_NAME]"
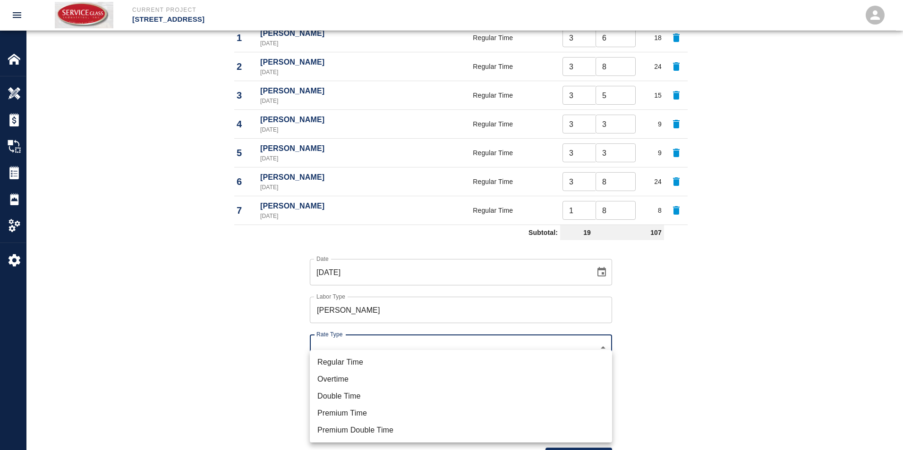
click at [363, 361] on li "Regular Time" at bounding box center [461, 362] width 302 height 17
type input "rate_rt"
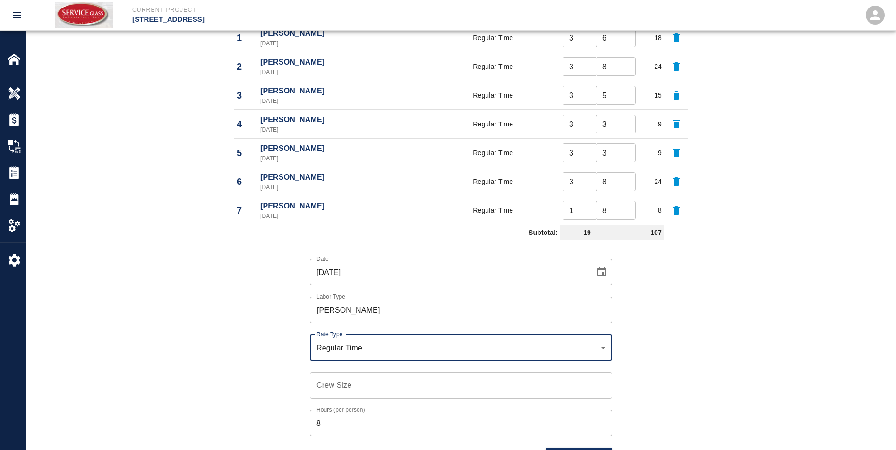
click at [351, 385] on input "Crew Size" at bounding box center [461, 385] width 302 height 26
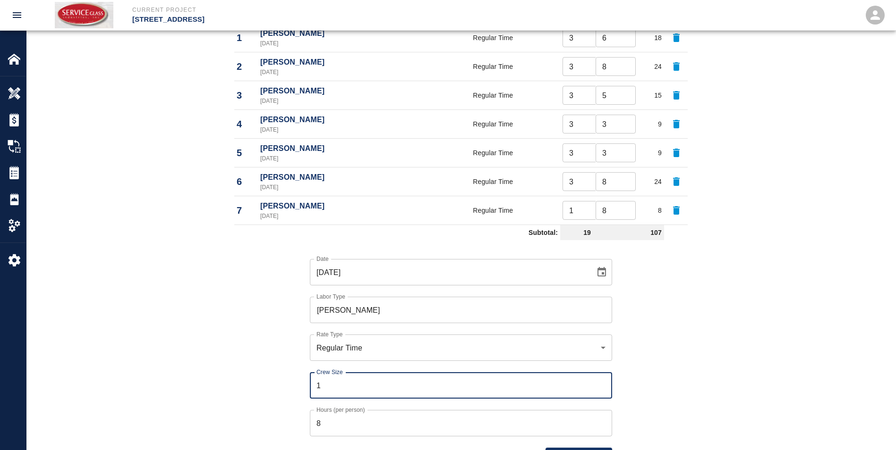
type input "1"
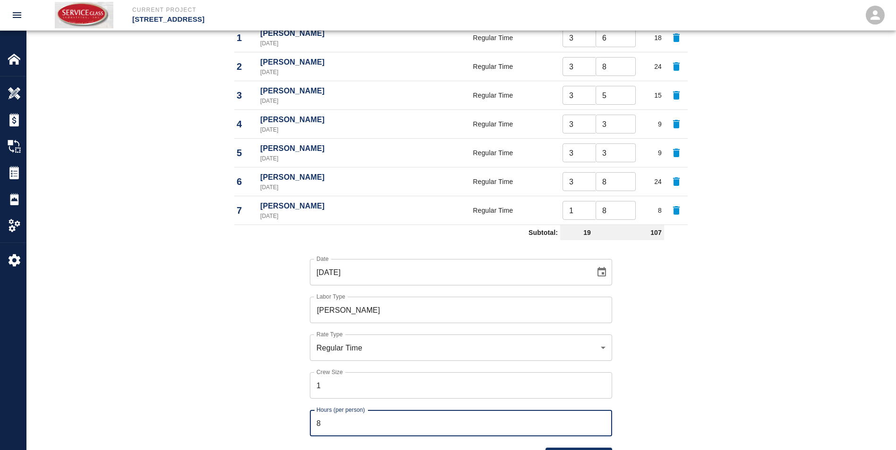
click at [350, 419] on input "8" at bounding box center [461, 423] width 302 height 26
type input "7"
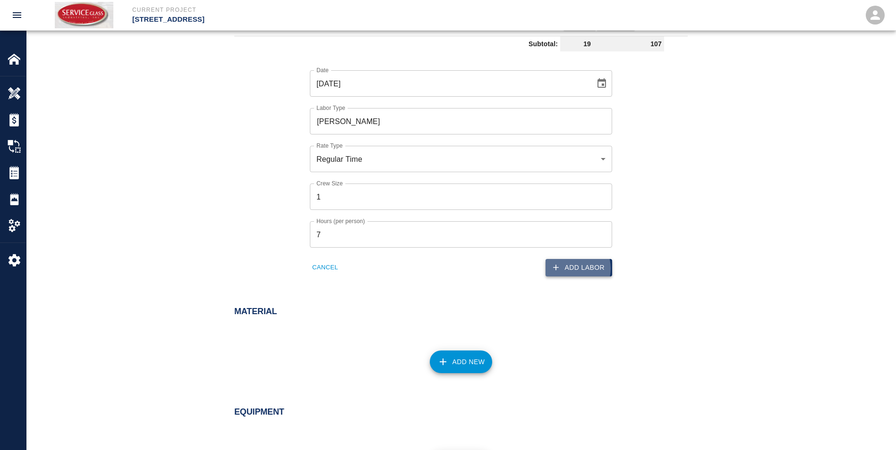
click at [574, 269] on button "Add Labor" at bounding box center [578, 267] width 67 height 17
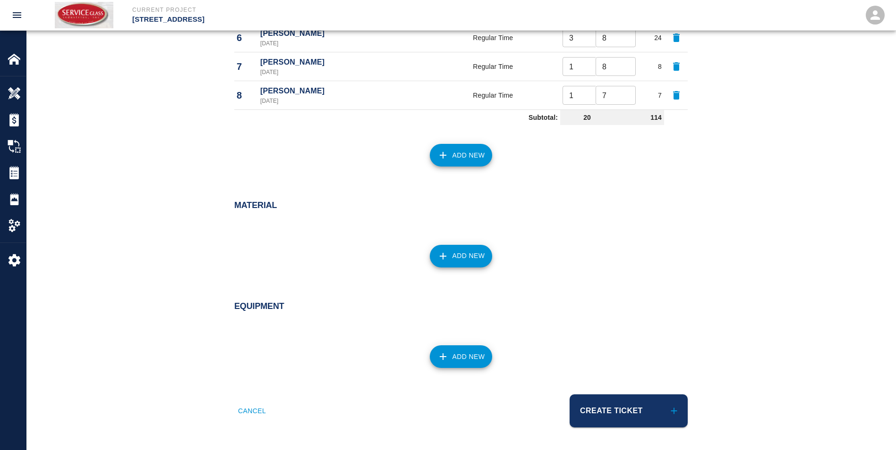
click at [463, 157] on button "Add New" at bounding box center [461, 155] width 63 height 23
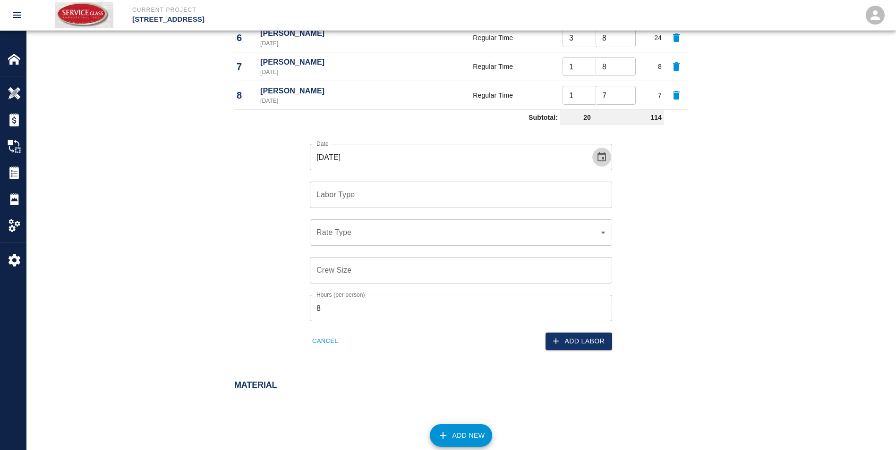
click at [602, 156] on icon "Choose date, selected date is Jul 30, 2025" at bounding box center [601, 157] width 11 height 11
click at [511, 181] on icon "Next month" at bounding box center [510, 184] width 11 height 11
click at [482, 278] on button "22" at bounding box center [486, 278] width 17 height 17
type input "[DATE]"
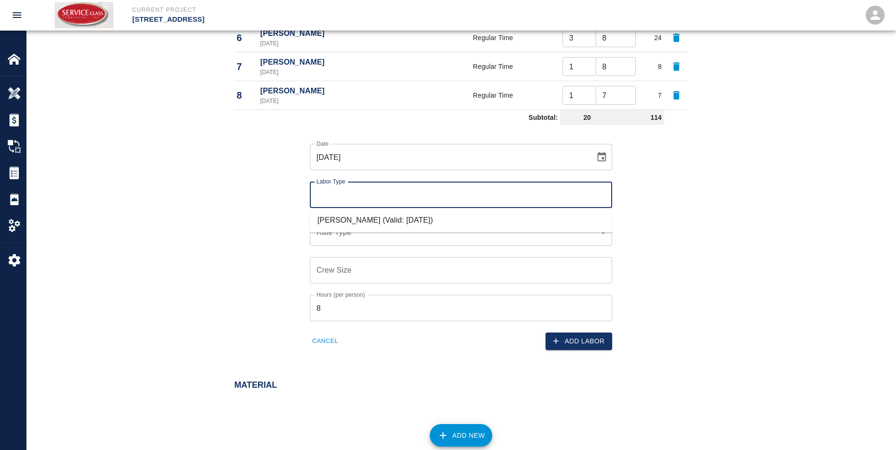
click at [472, 186] on input "Labor Type" at bounding box center [461, 195] width 294 height 18
click at [435, 218] on li "[PERSON_NAME] (Valid: [DATE])" at bounding box center [461, 220] width 302 height 17
type input "[PERSON_NAME]"
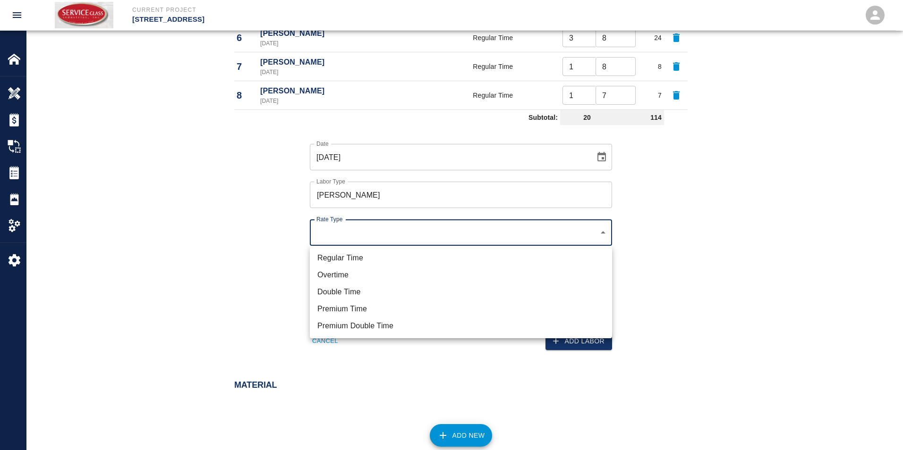
click at [404, 254] on li "Regular Time" at bounding box center [461, 258] width 302 height 17
type input "rate_rt"
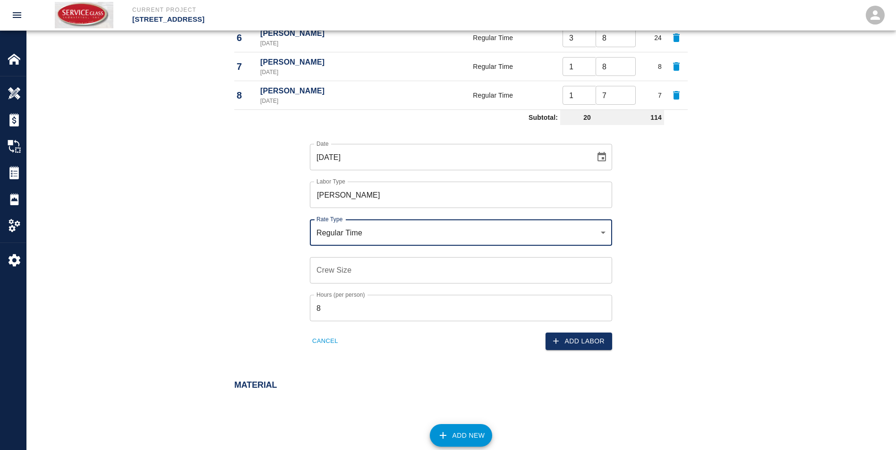
click at [400, 261] on input "Crew Size" at bounding box center [461, 270] width 302 height 26
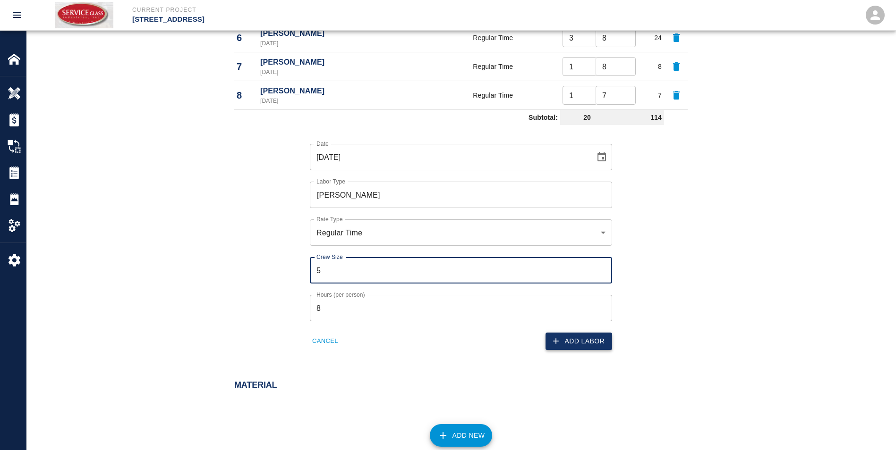
type input "5"
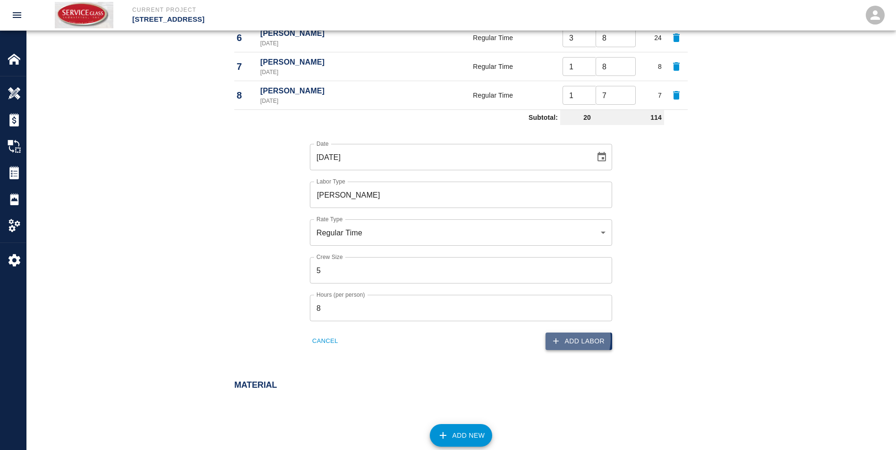
click at [564, 339] on button "Add Labor" at bounding box center [578, 341] width 67 height 17
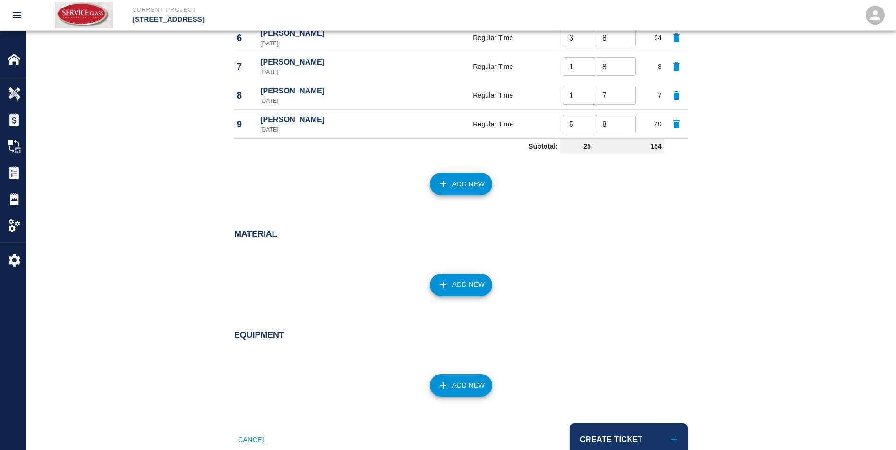
click at [468, 183] on button "Add New" at bounding box center [461, 184] width 63 height 23
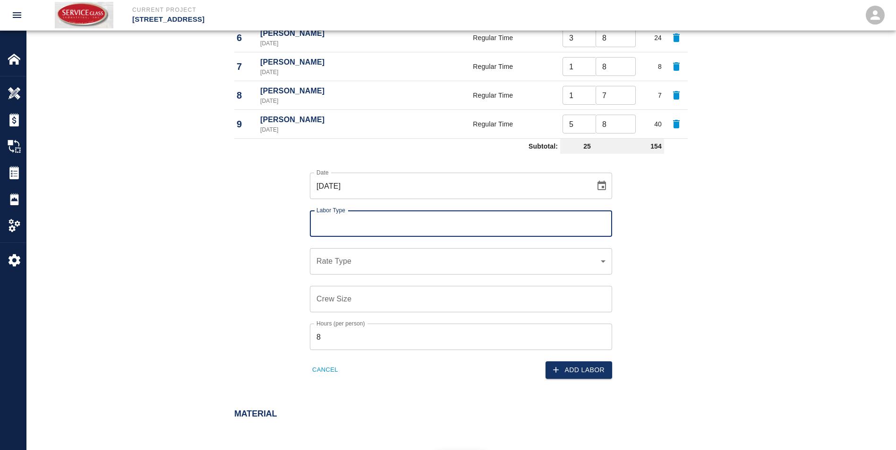
click at [599, 184] on icon "Choose date, selected date is Jul 30, 2025" at bounding box center [601, 185] width 8 height 9
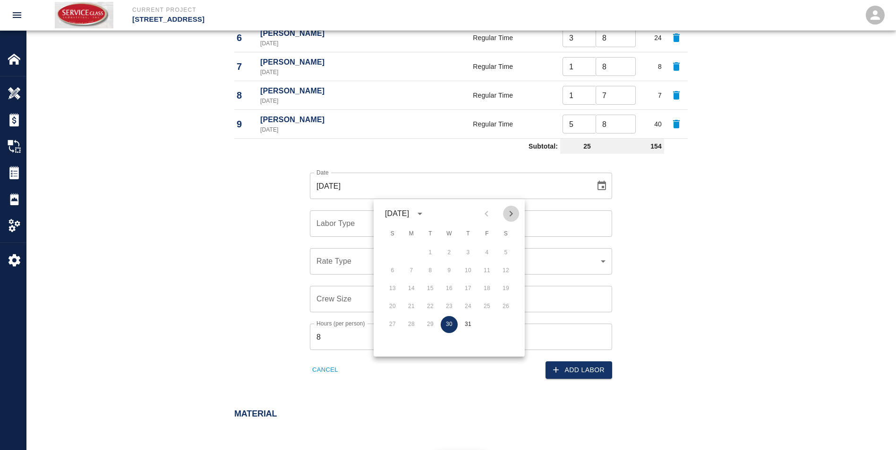
click at [513, 214] on icon "Next month" at bounding box center [510, 213] width 11 height 11
click at [407, 325] on button "25" at bounding box center [411, 324] width 17 height 17
type input "[DATE]"
click at [496, 222] on input "Labor Type" at bounding box center [461, 224] width 294 height 18
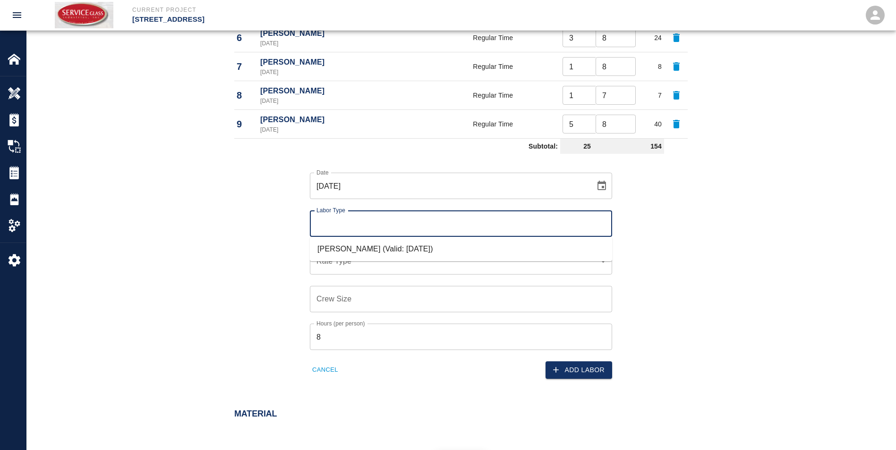
click at [467, 254] on li "[PERSON_NAME] (Valid: [DATE])" at bounding box center [461, 249] width 302 height 17
type input "[PERSON_NAME]"
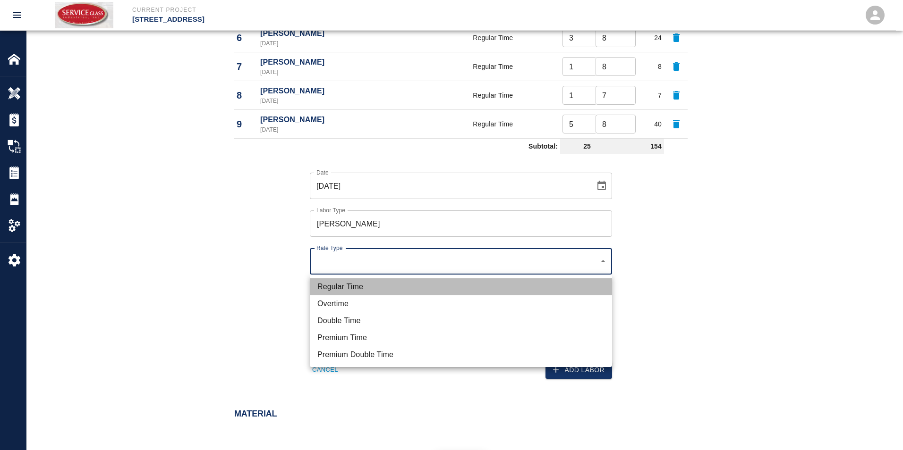
click at [397, 280] on li "Regular Time" at bounding box center [461, 287] width 302 height 17
type input "rate_rt"
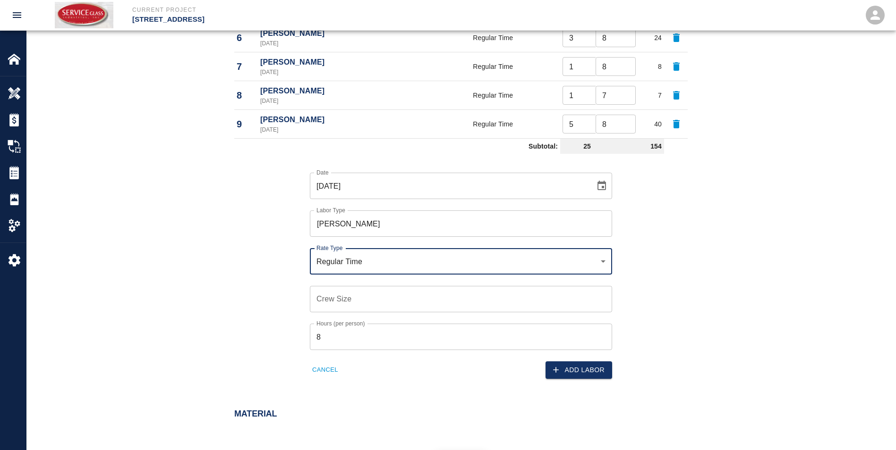
click at [385, 296] on input "Crew Size" at bounding box center [461, 299] width 302 height 26
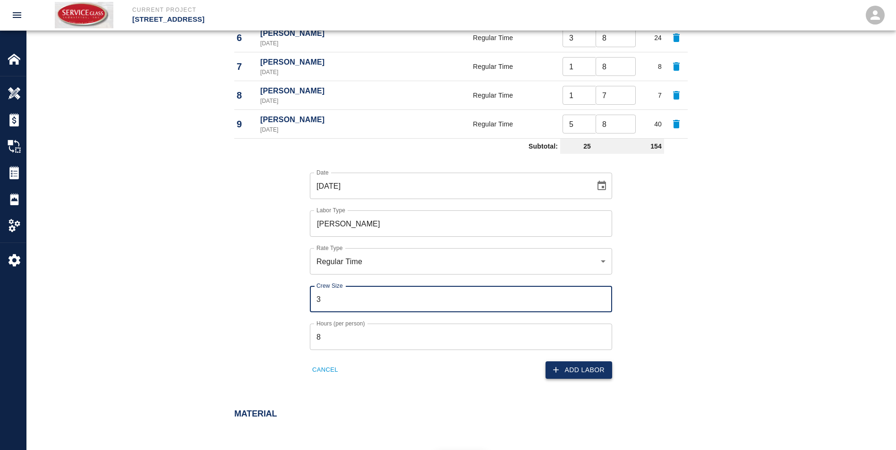
type input "3"
click at [578, 368] on button "Add Labor" at bounding box center [578, 370] width 67 height 17
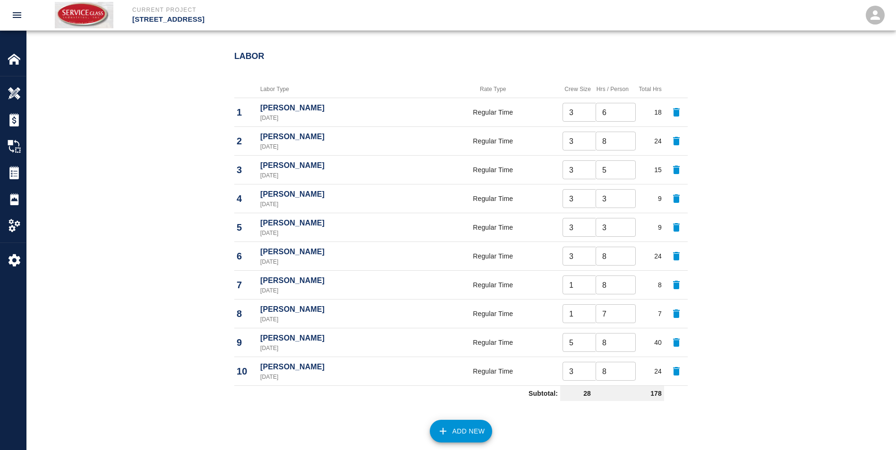
scroll to position [728, 0]
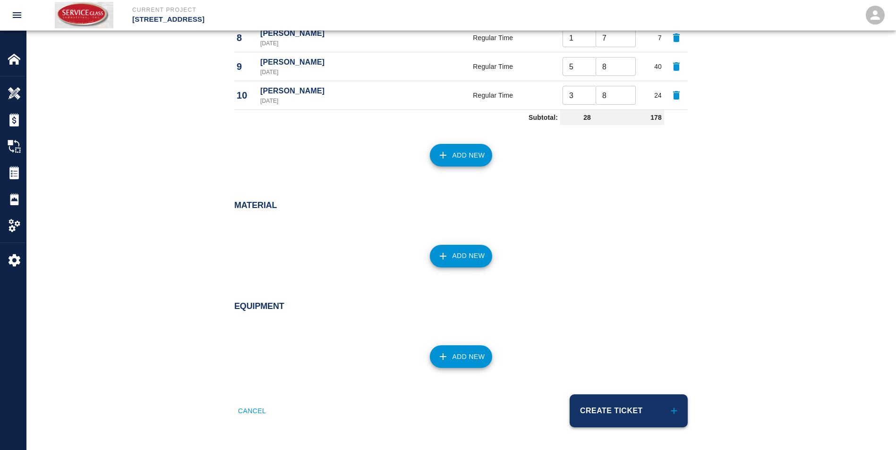
click at [611, 414] on button "Create Ticket" at bounding box center [628, 411] width 118 height 33
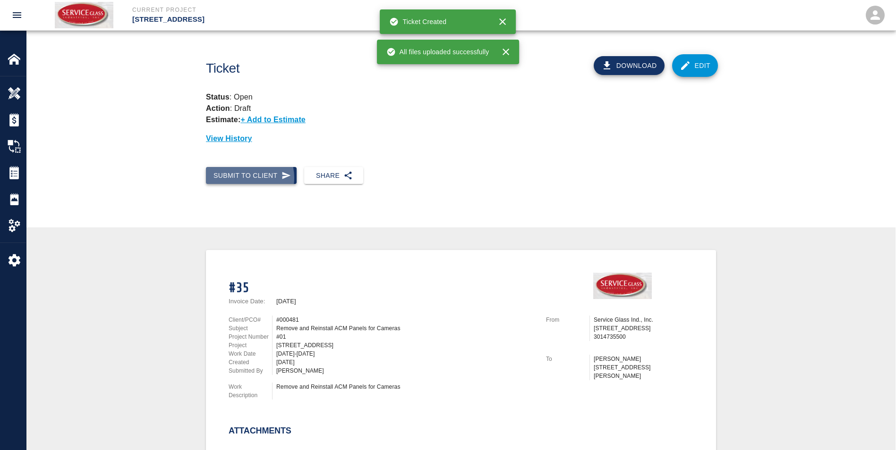
click at [244, 178] on button "Submit to Client" at bounding box center [251, 175] width 91 height 17
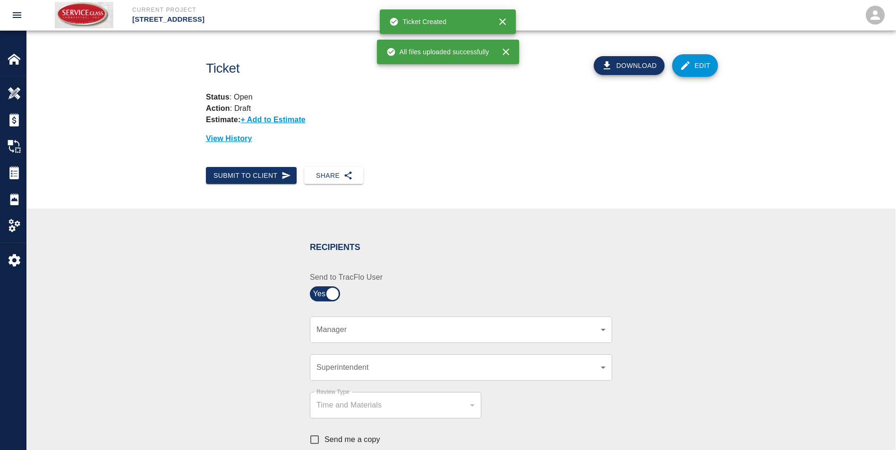
click at [394, 329] on body "Current Project [STREET_ADDRESS] Home [STREET_ADDRESS] Overview Estimates Chang…" at bounding box center [448, 225] width 896 height 450
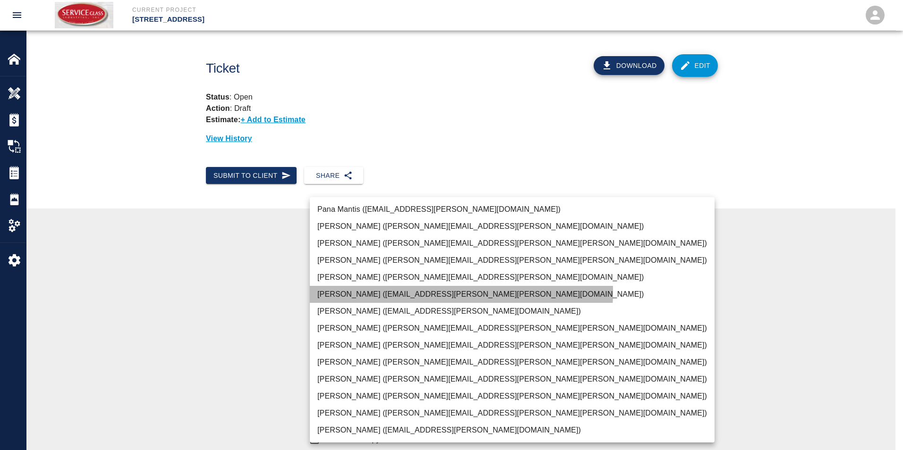
click at [371, 292] on li "[PERSON_NAME] ([EMAIL_ADDRESS][PERSON_NAME][PERSON_NAME][DOMAIN_NAME])" at bounding box center [512, 294] width 405 height 17
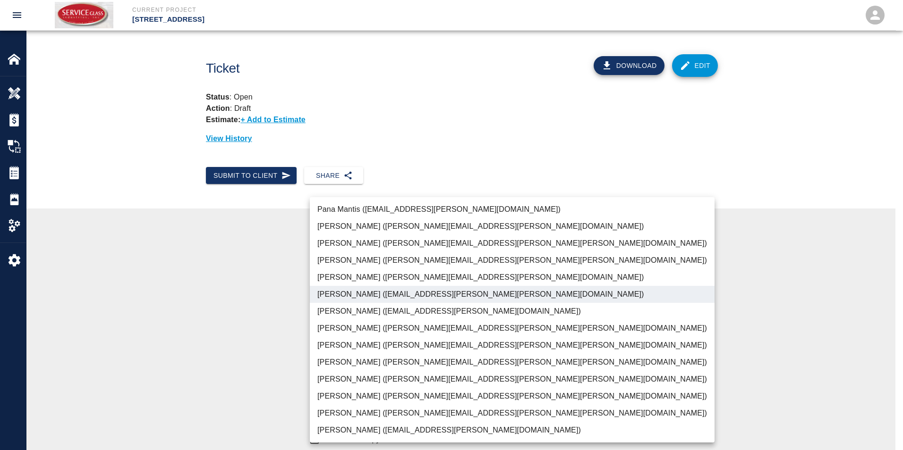
click at [264, 333] on div at bounding box center [451, 225] width 903 height 450
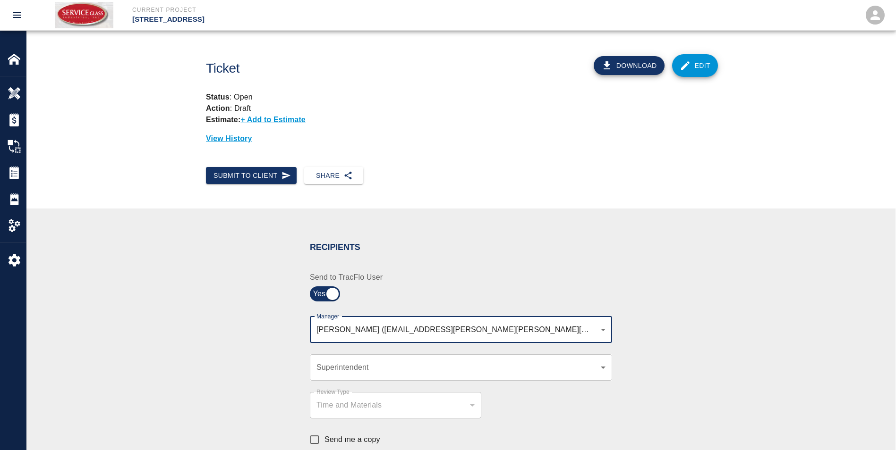
click at [395, 331] on body "Current Project [STREET_ADDRESS] Home [STREET_ADDRESS] Overview Estimates Chang…" at bounding box center [448, 225] width 896 height 450
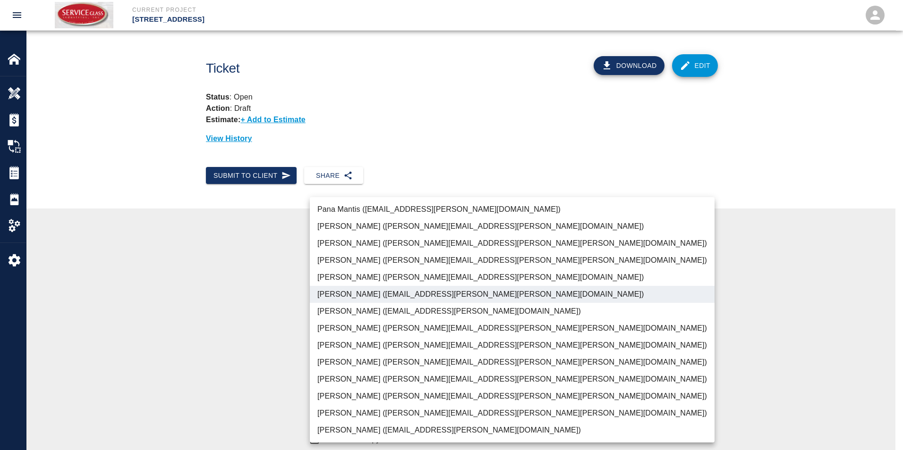
click at [348, 226] on li "[PERSON_NAME] ([PERSON_NAME][EMAIL_ADDRESS][PERSON_NAME][DOMAIN_NAME])" at bounding box center [512, 226] width 405 height 17
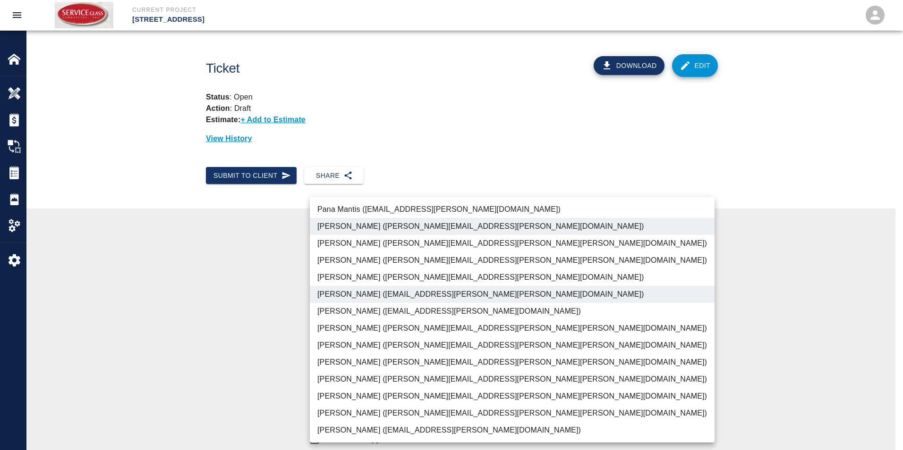
click at [247, 296] on div at bounding box center [451, 225] width 903 height 450
click at [384, 330] on body "Current Project [STREET_ADDRESS] Home [STREET_ADDRESS] Overview Estimates Chang…" at bounding box center [448, 225] width 896 height 450
click at [357, 289] on li "[PERSON_NAME] ([EMAIL_ADDRESS][PERSON_NAME][PERSON_NAME][DOMAIN_NAME])" at bounding box center [512, 294] width 405 height 17
type input "2a254e84-9504-44d0-b2b1-976cc0c22ffa"
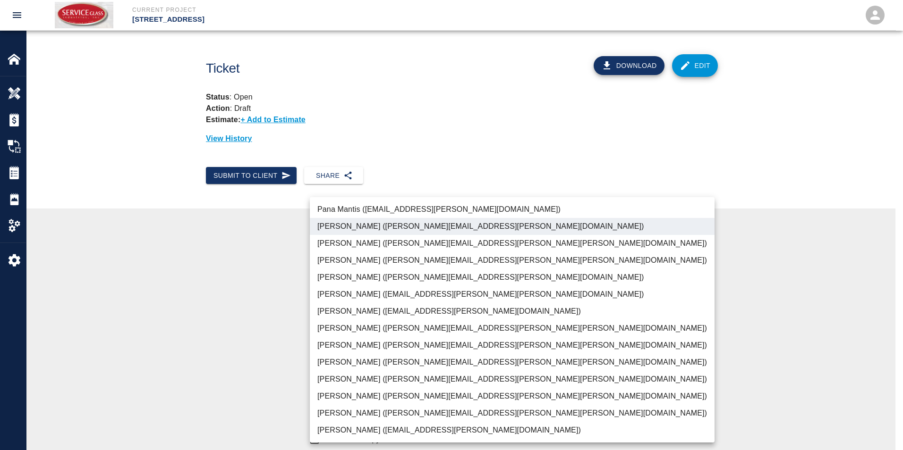
click at [271, 300] on div at bounding box center [451, 225] width 903 height 450
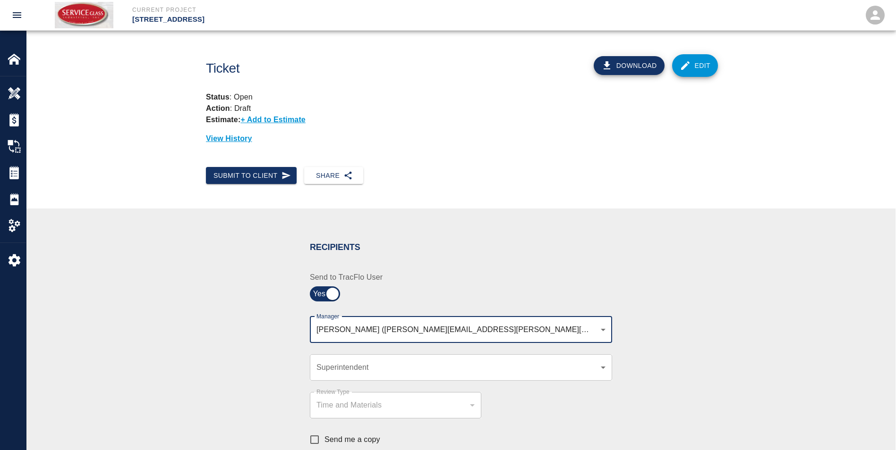
click at [347, 372] on body "Current Project [STREET_ADDRESS] Home [STREET_ADDRESS] Overview Estimates Chang…" at bounding box center [448, 225] width 896 height 450
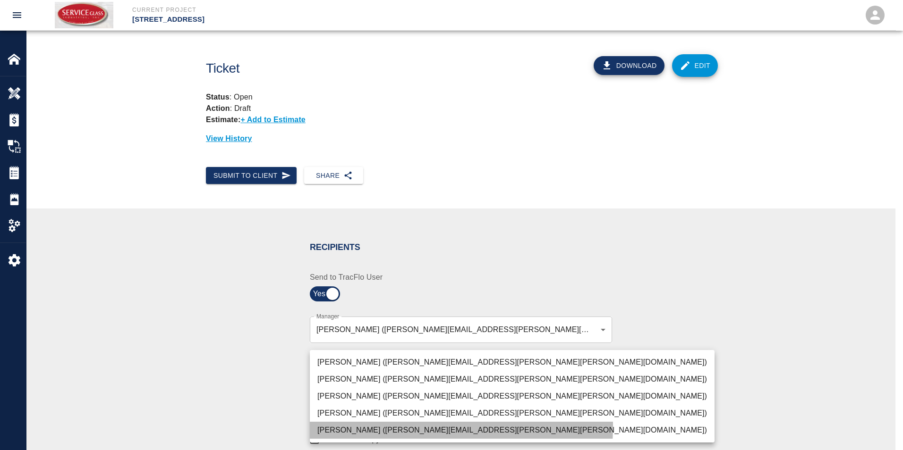
click at [360, 426] on li "[PERSON_NAME] ([PERSON_NAME][EMAIL_ADDRESS][PERSON_NAME][PERSON_NAME][DOMAIN_NA…" at bounding box center [512, 430] width 405 height 17
type input "7c2507a8-ef81-45d4-990a-124409cb20d6"
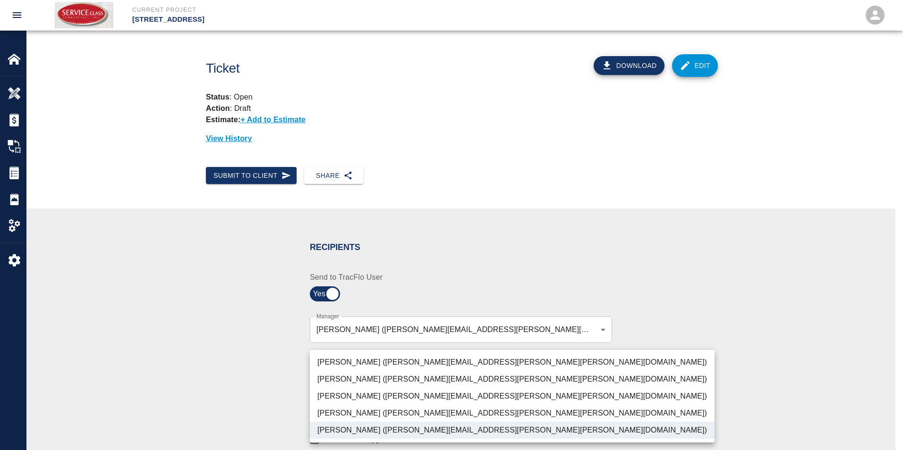
click at [253, 379] on div at bounding box center [451, 225] width 903 height 450
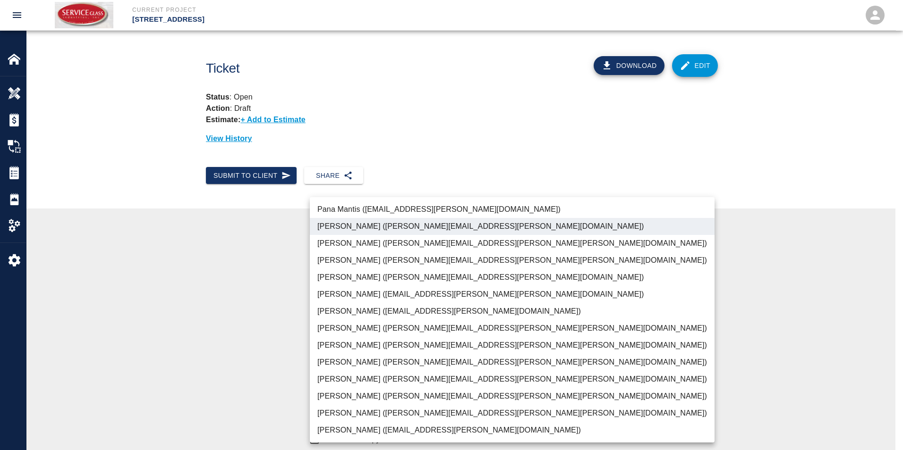
click at [408, 329] on body "Current Project [STREET_ADDRESS] Home [STREET_ADDRESS] Overview Estimates Chang…" at bounding box center [451, 225] width 903 height 450
click at [204, 361] on div at bounding box center [451, 225] width 903 height 450
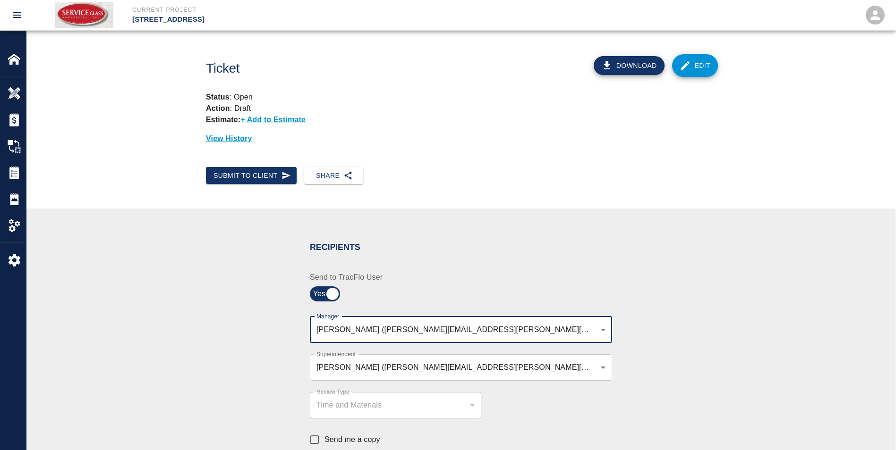
click at [429, 406] on div "Time and Materials" at bounding box center [395, 405] width 158 height 11
click at [315, 440] on input "Send me a copy" at bounding box center [314, 440] width 20 height 20
checkbox input "true"
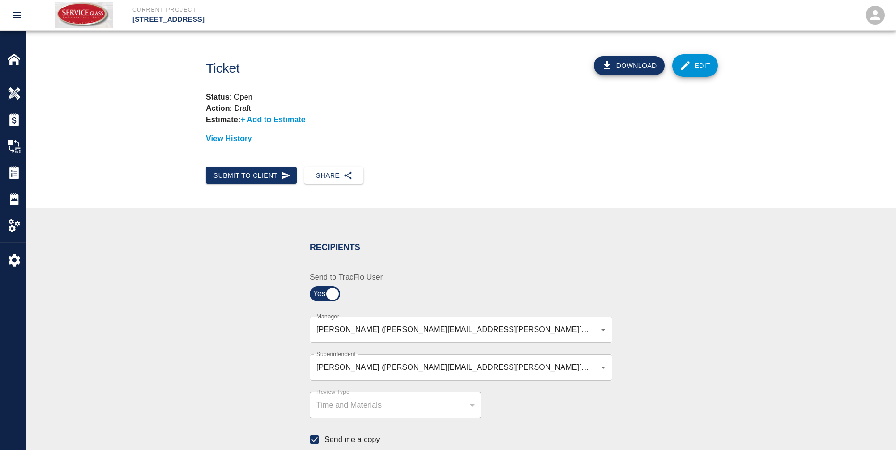
scroll to position [189, 0]
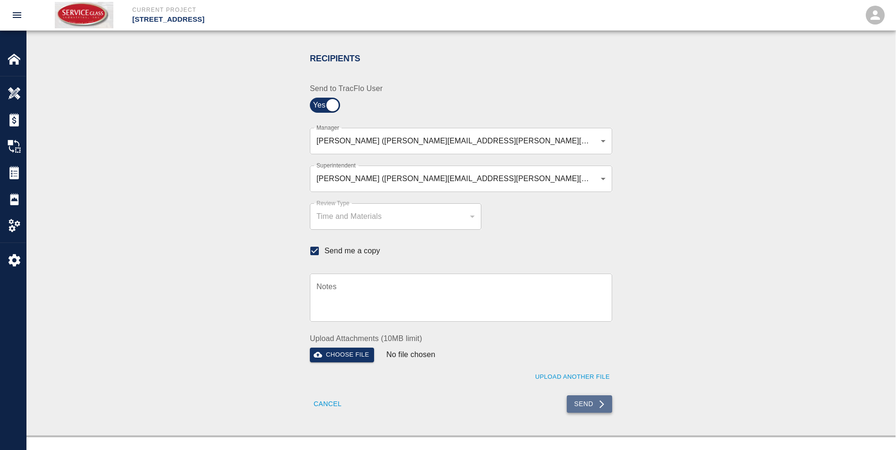
click at [592, 403] on button "Send" at bounding box center [589, 404] width 46 height 17
checkbox input "false"
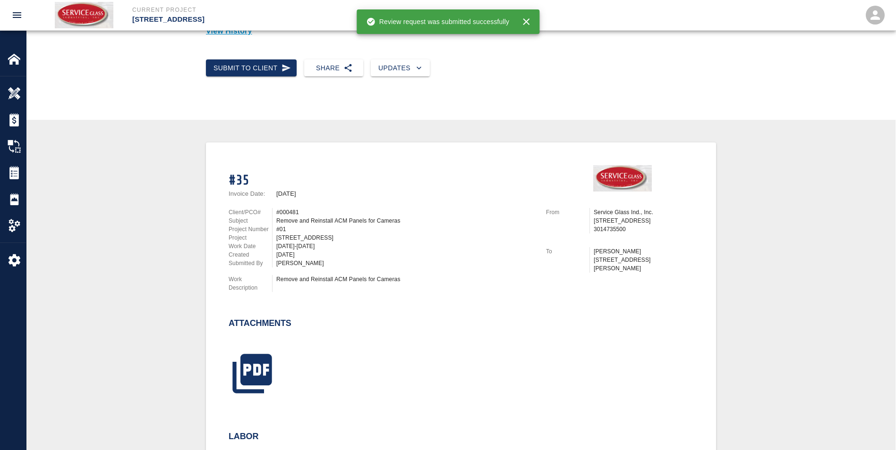
scroll to position [0, 0]
